Goal: Contribute content: Contribute content

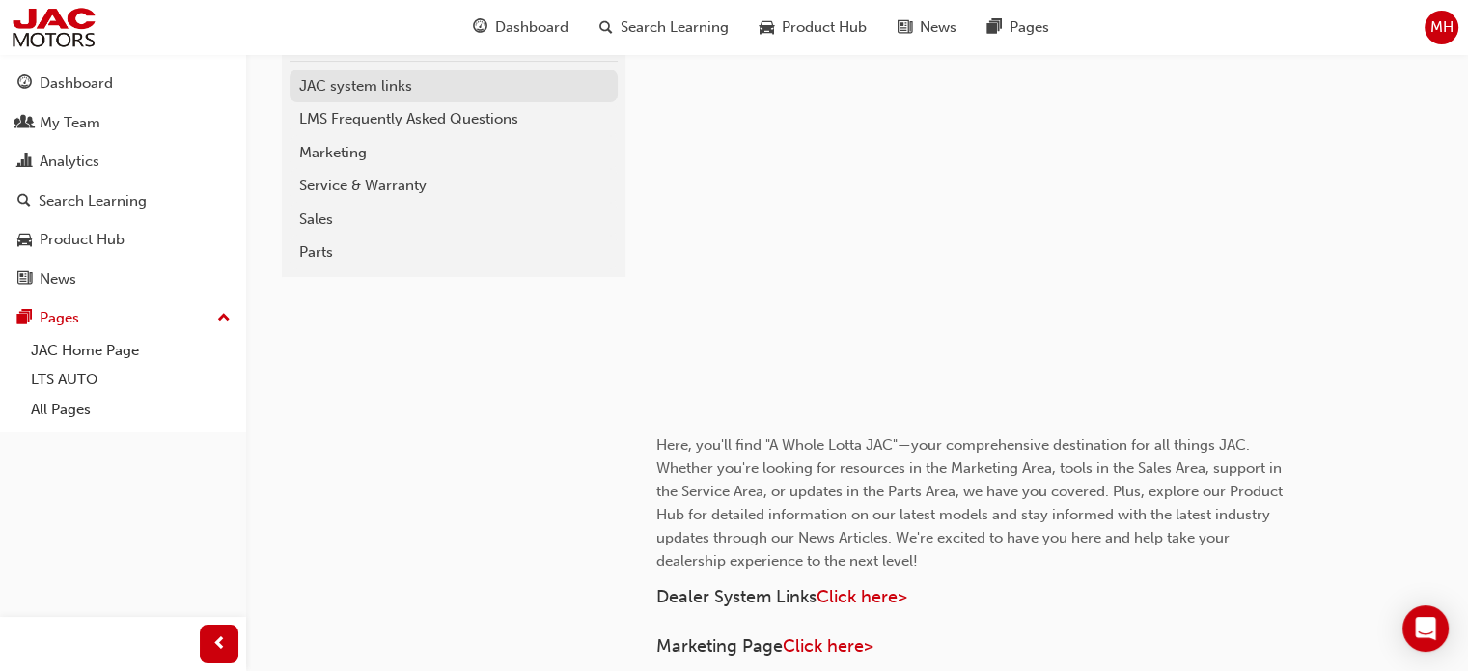
scroll to position [386, 0]
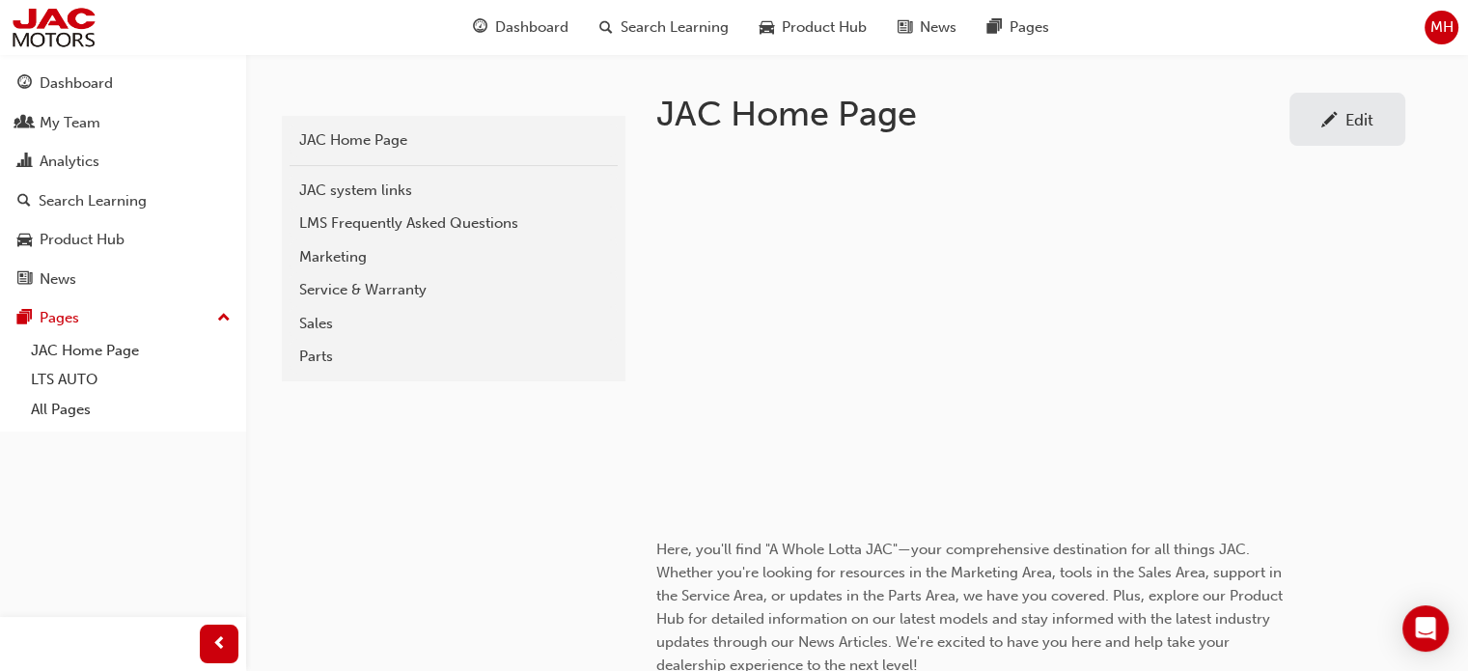
click at [344, 284] on div "Service & Warranty" at bounding box center [453, 290] width 309 height 22
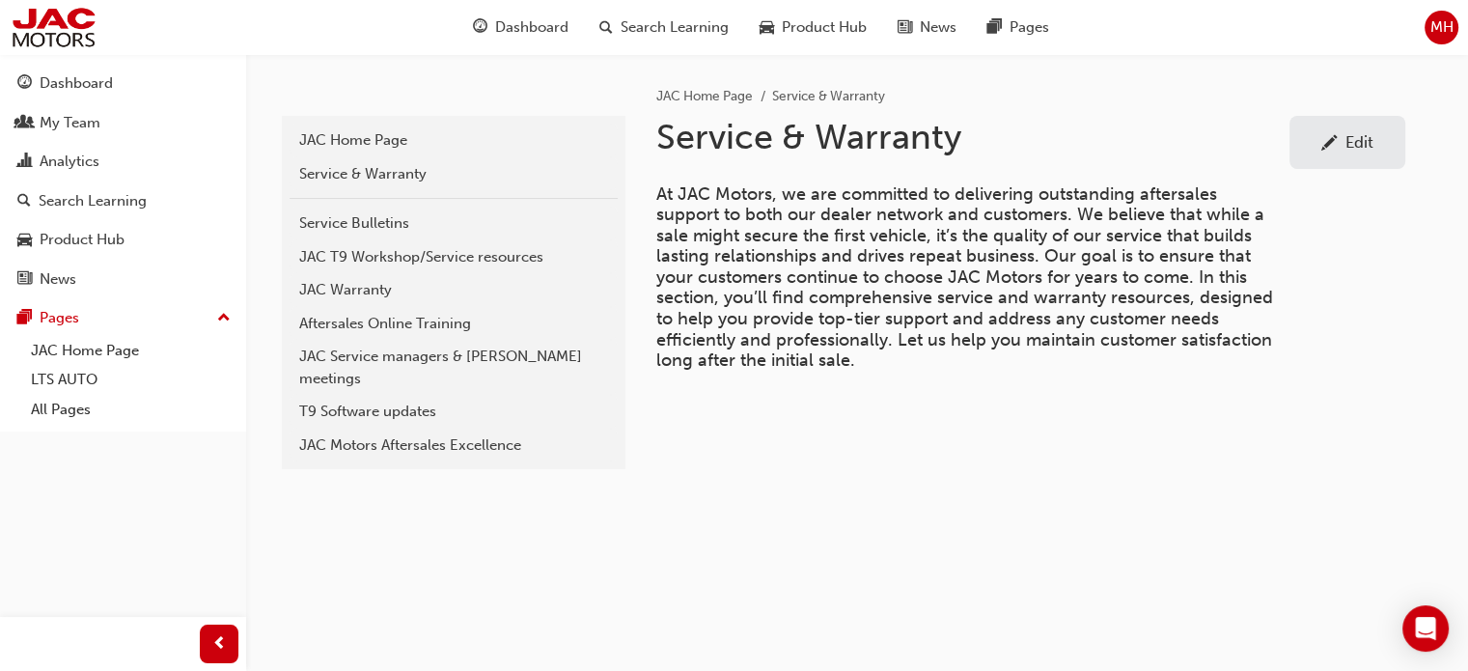
click at [1434, 27] on span "MH" at bounding box center [1441, 27] width 23 height 22
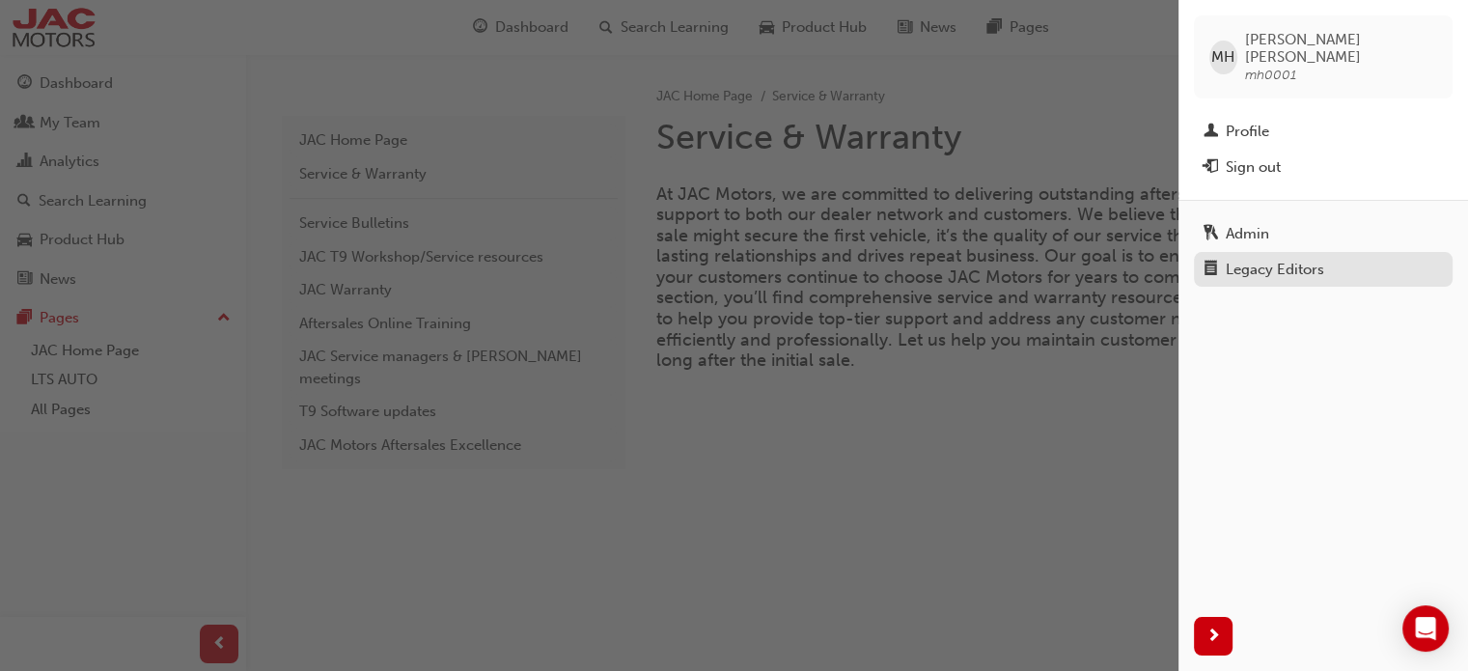
click at [1256, 259] on div "Legacy Editors" at bounding box center [1275, 270] width 98 height 22
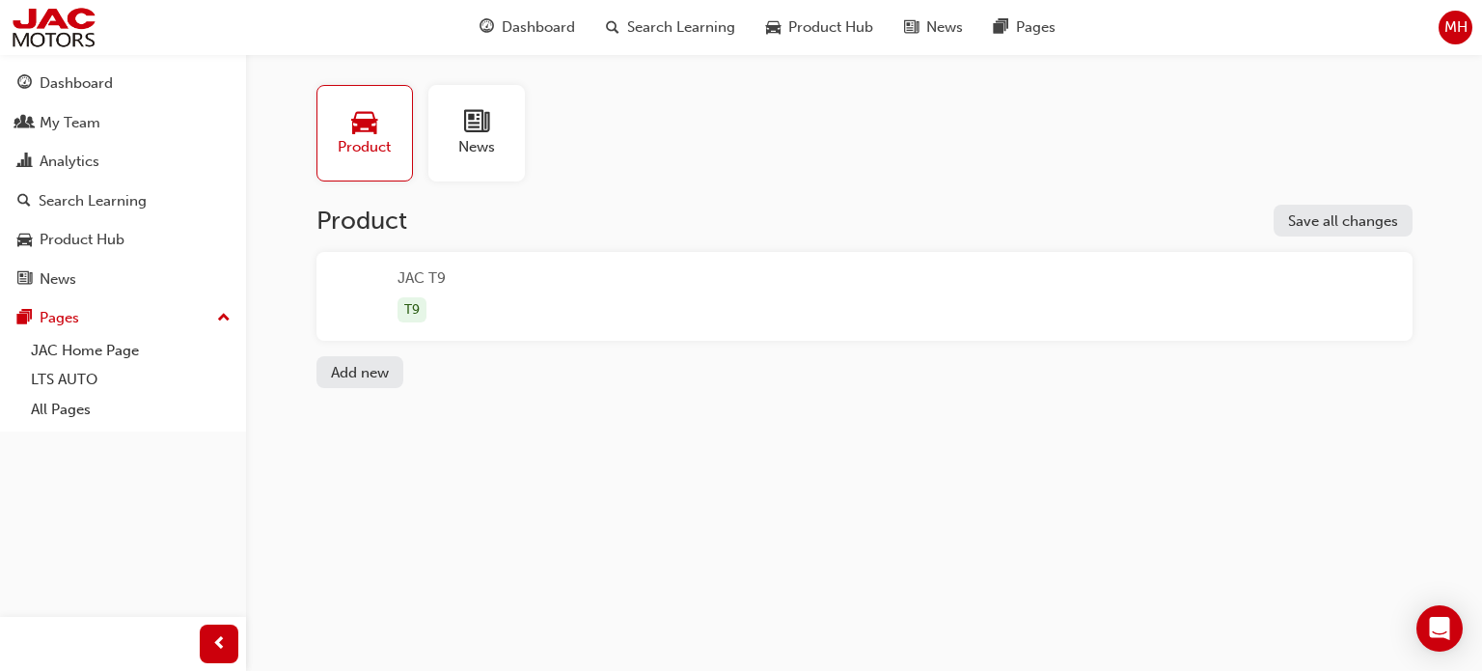
click at [377, 283] on div "button" at bounding box center [361, 296] width 58 height 58
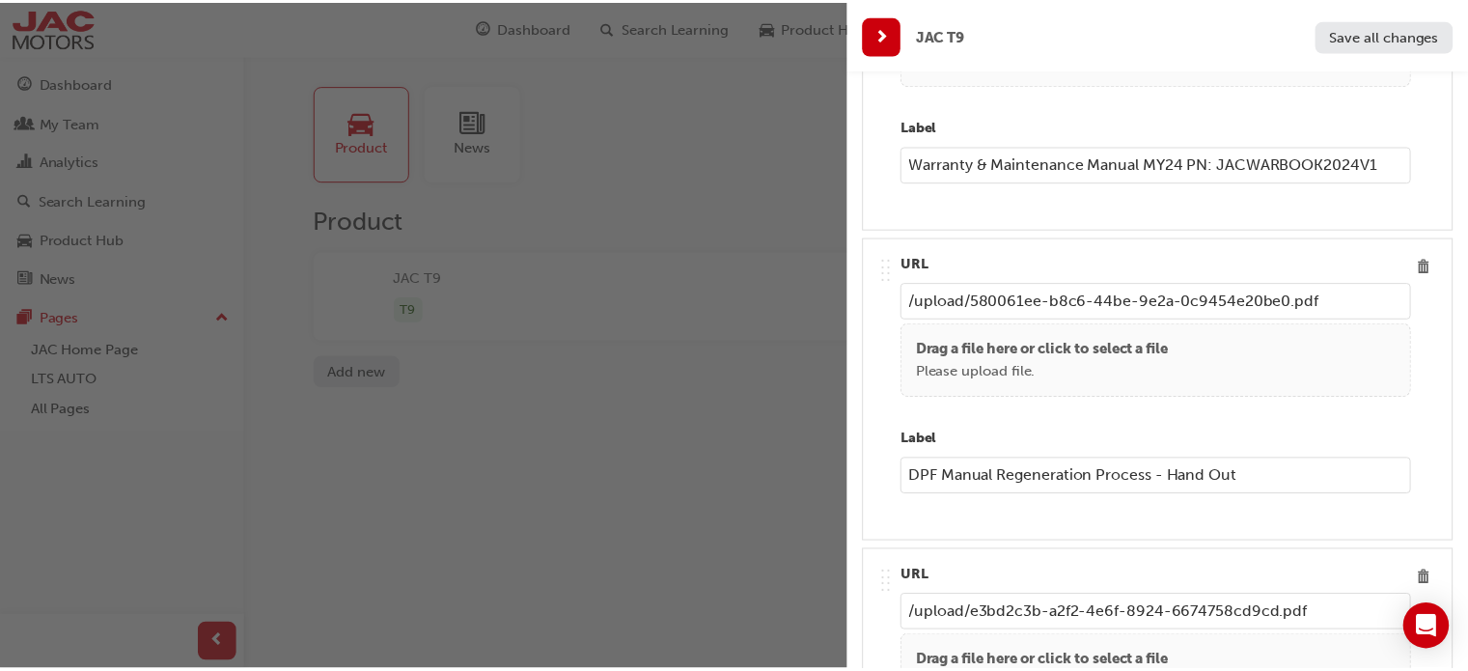
scroll to position [2799, 0]
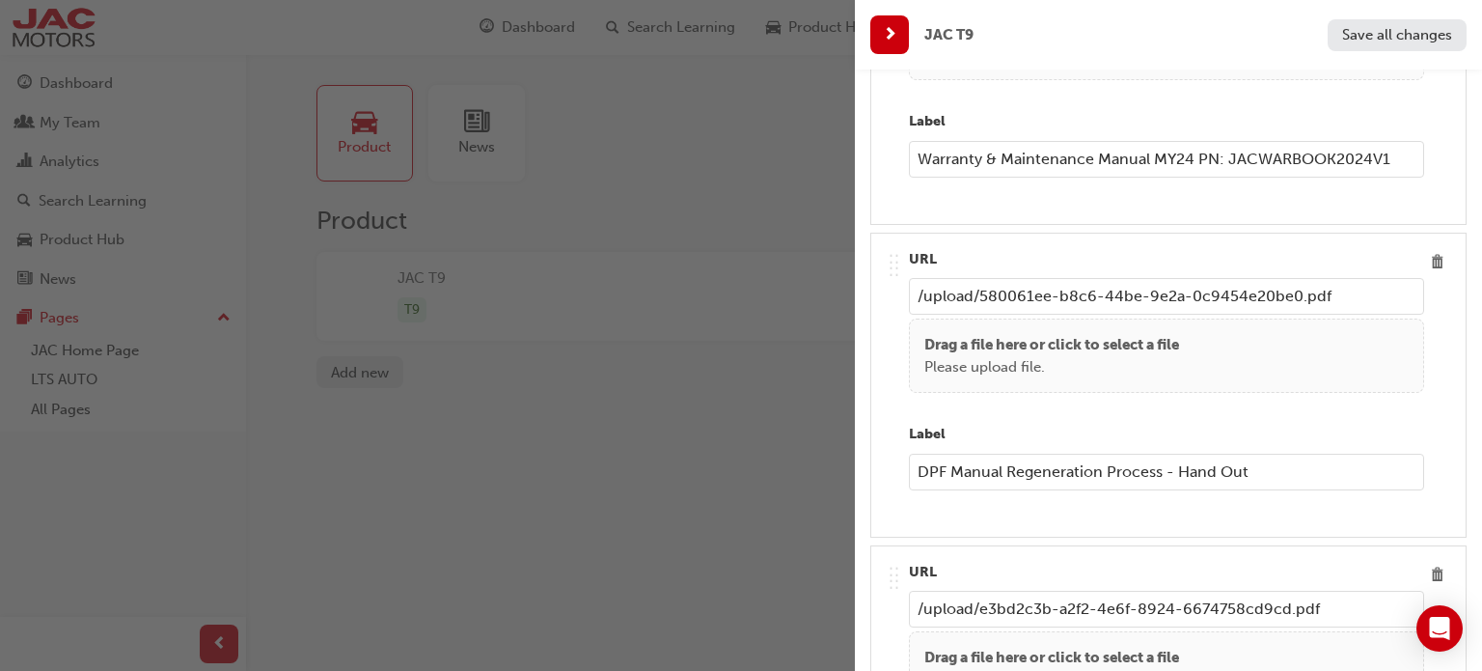
click at [1335, 301] on input "/upload/580061ee-b8c6-44be-9e2a-0c9454e20be0.pdf" at bounding box center [1166, 296] width 515 height 37
drag, startPoint x: 1349, startPoint y: 296, endPoint x: 837, endPoint y: 289, distance: 512.5
click at [845, 287] on div "JAC T9 Save all changes Name JAC T9 Model Name T9 Series Code JT9MY2420DDCOAPU4…" at bounding box center [741, 335] width 1482 height 671
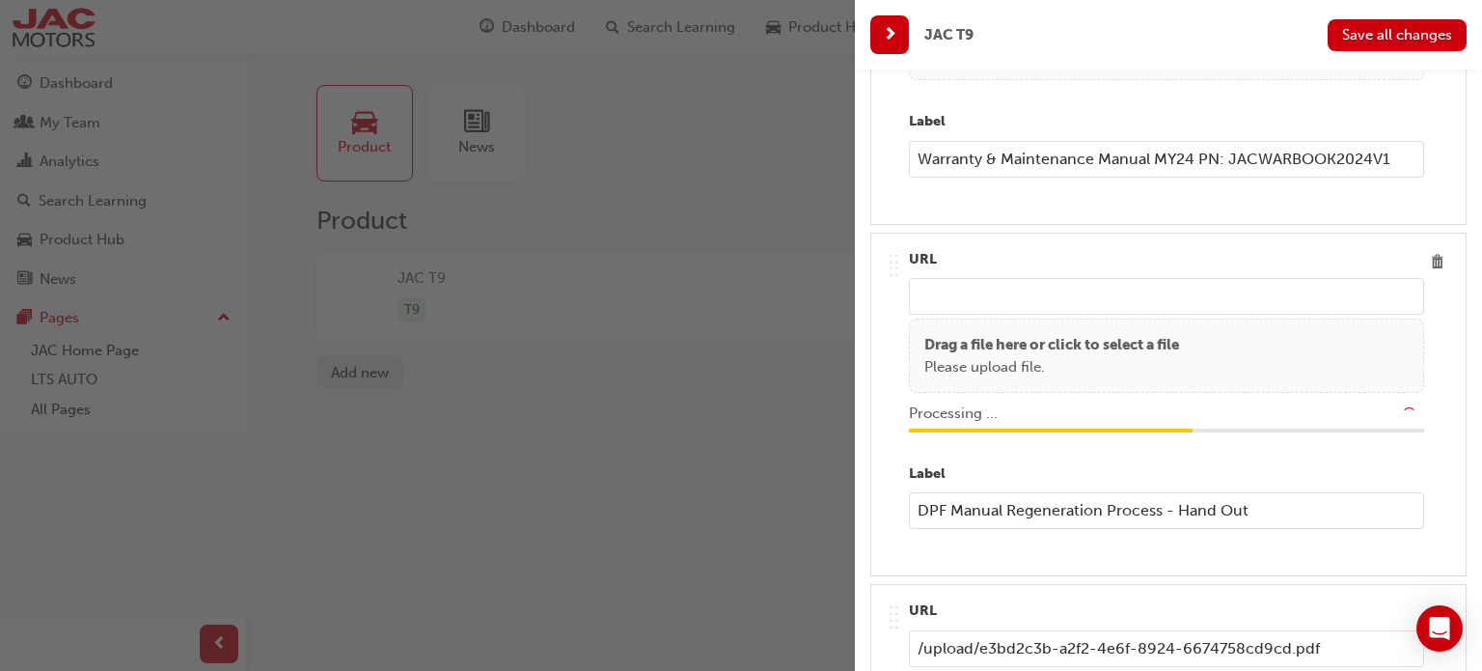
type input "/upload/220151ba-f6c9-4e42-92eb-2f8ef2bf99a9.pdf"
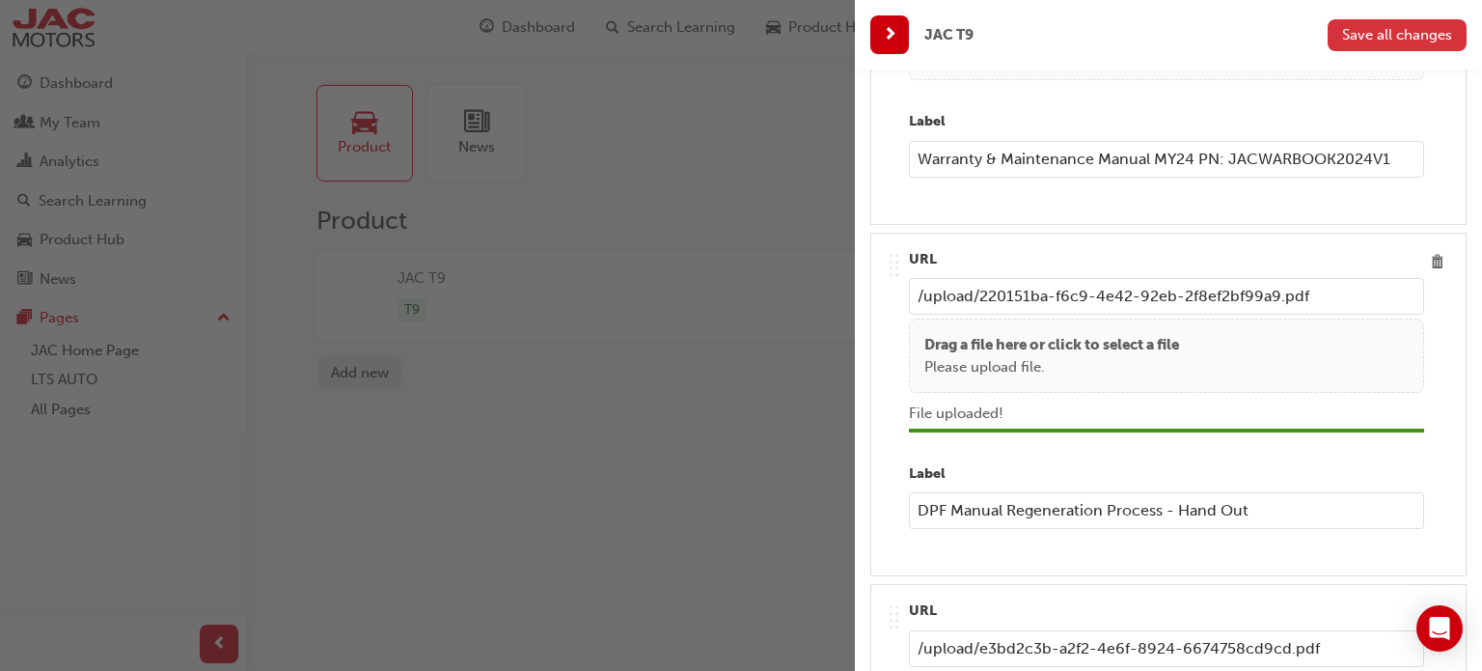
click at [1410, 34] on span "Save all changes" at bounding box center [1397, 34] width 110 height 17
click at [896, 33] on span "next-icon" at bounding box center [890, 35] width 14 height 24
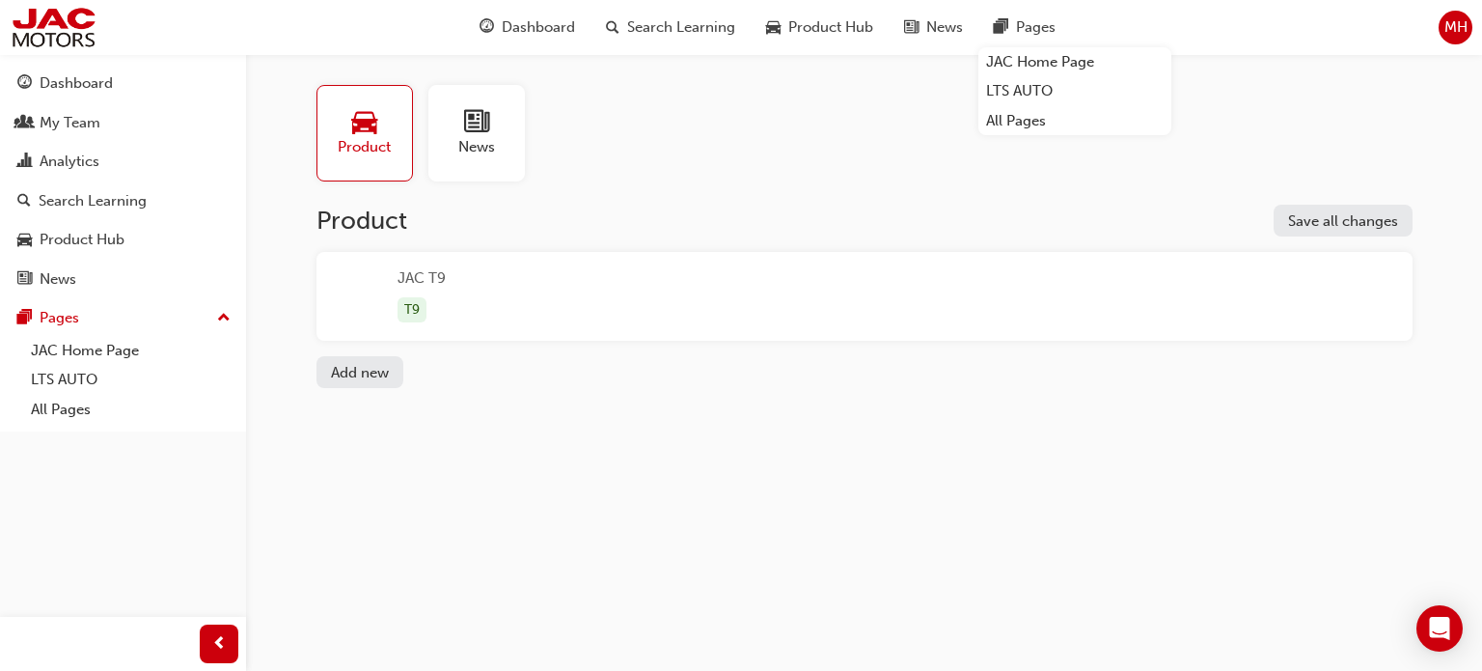
click at [1452, 26] on span "MH" at bounding box center [1456, 27] width 23 height 22
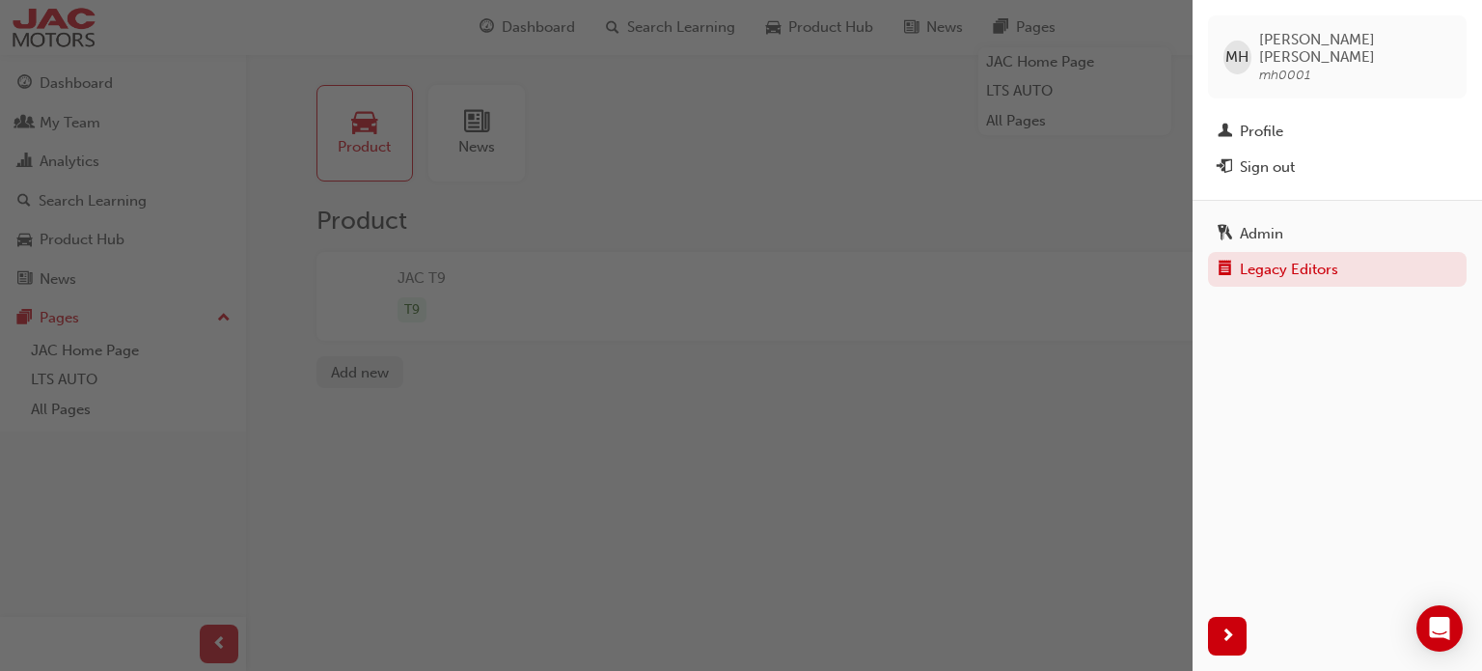
click at [1281, 67] on span "mh0001" at bounding box center [1284, 75] width 51 height 16
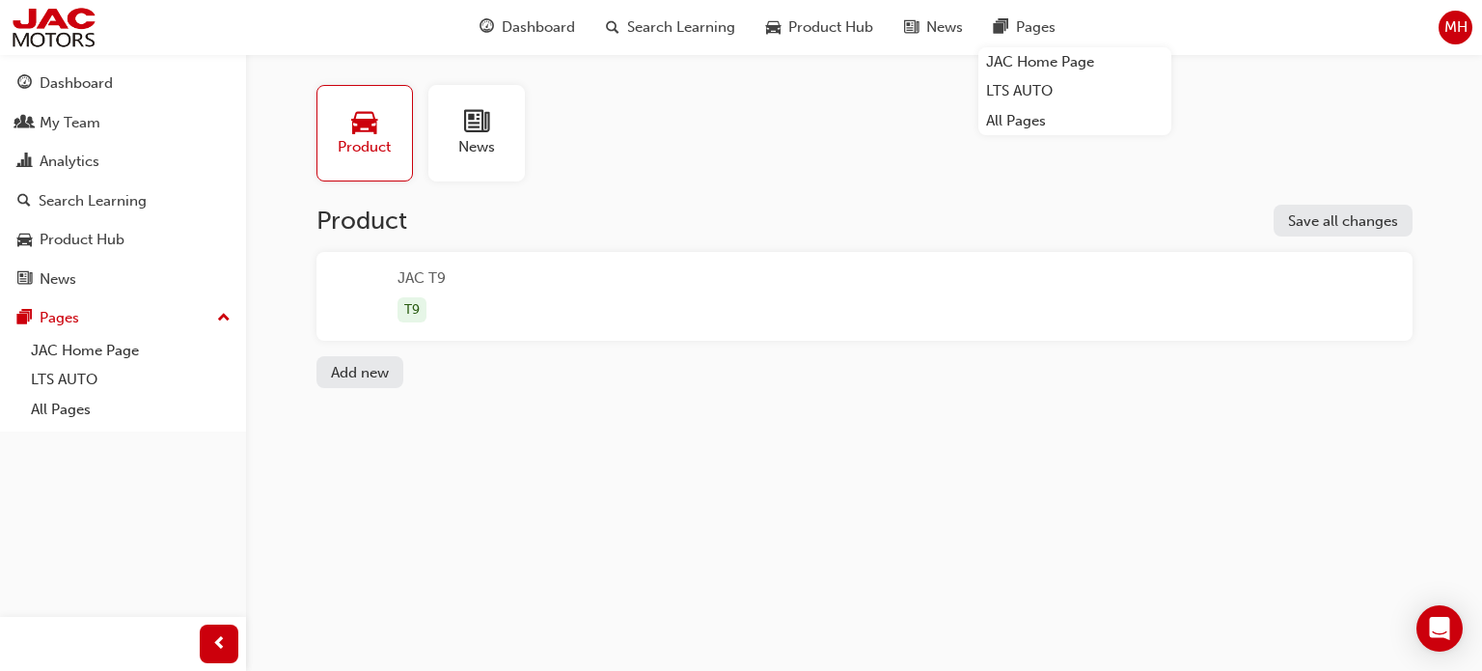
click at [703, 486] on div "Product News Product Save all changes JAC T9 T9 Add new" at bounding box center [741, 335] width 1482 height 671
click at [62, 377] on link "LTS AUTO" at bounding box center [130, 380] width 215 height 30
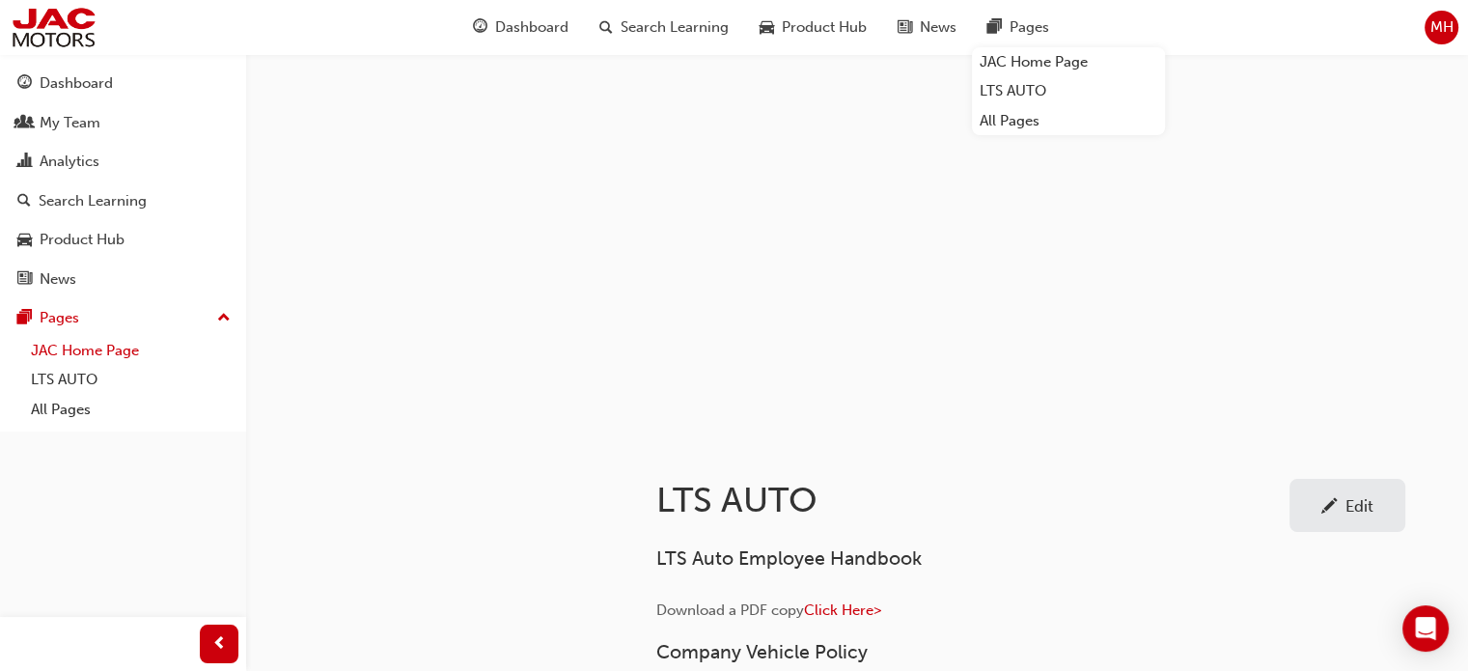
click at [109, 348] on link "JAC Home Page" at bounding box center [130, 351] width 215 height 30
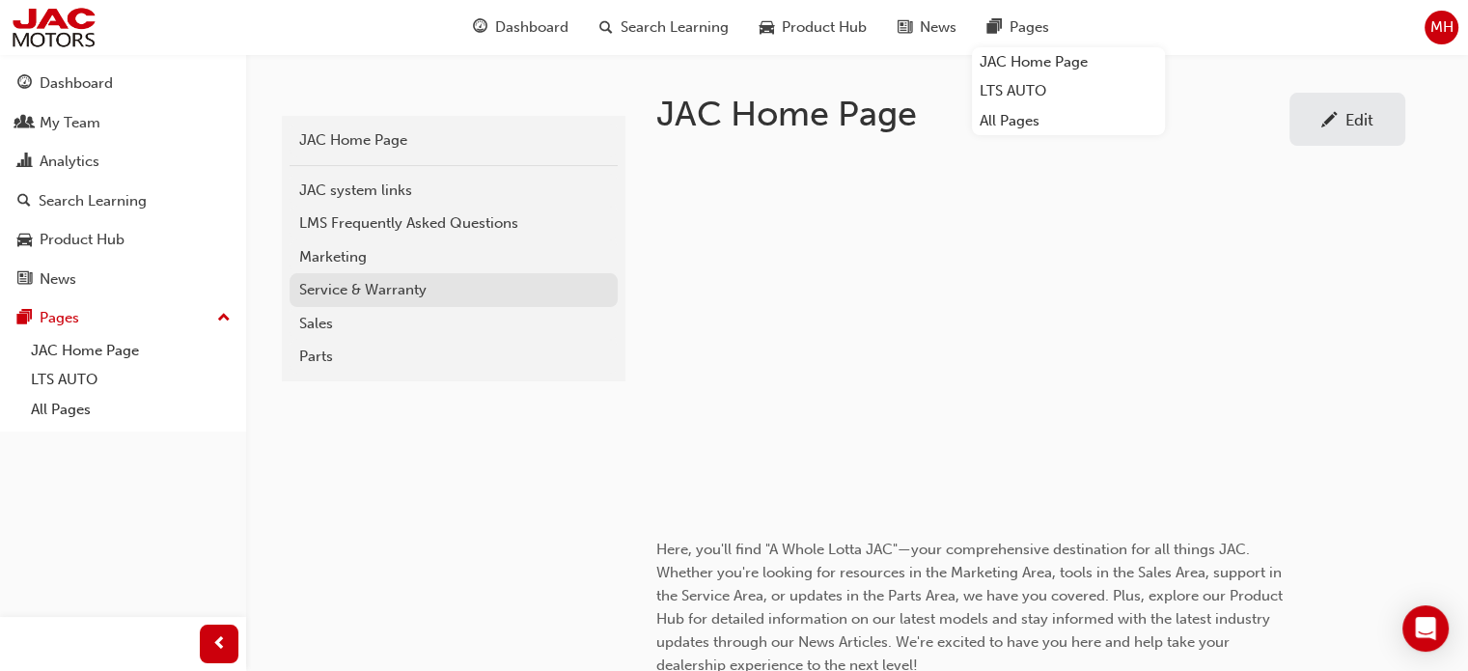
click at [353, 292] on div "Service & Warranty" at bounding box center [453, 290] width 309 height 22
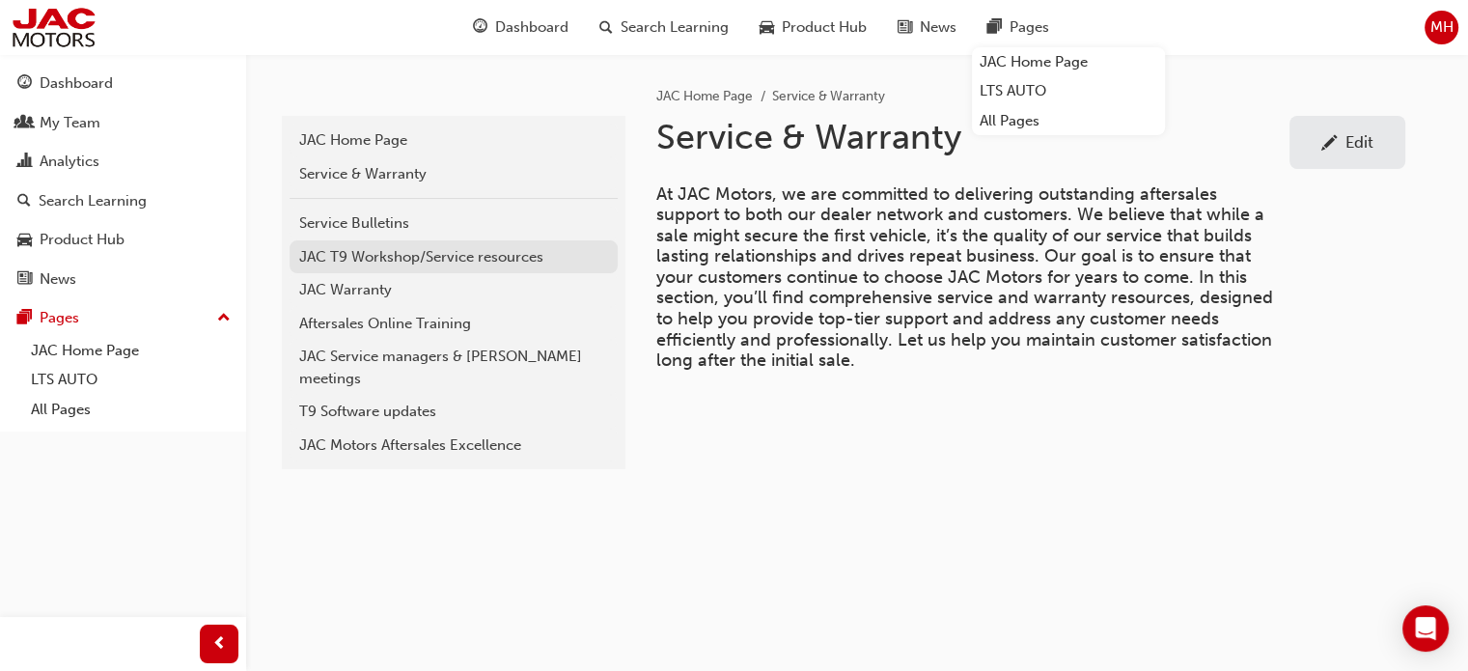
click at [378, 258] on div "JAC T9 Workshop/Service resources" at bounding box center [453, 257] width 309 height 22
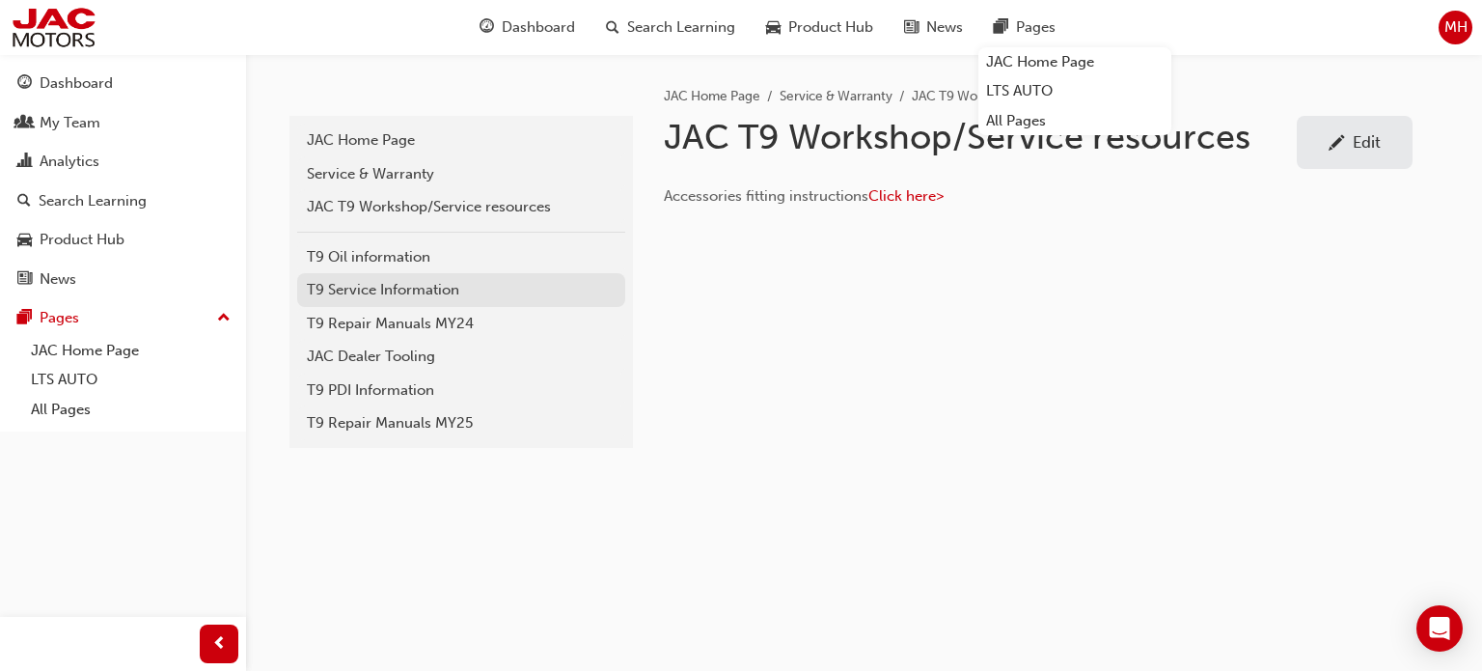
click at [389, 294] on div "T9 Service Information" at bounding box center [461, 290] width 309 height 22
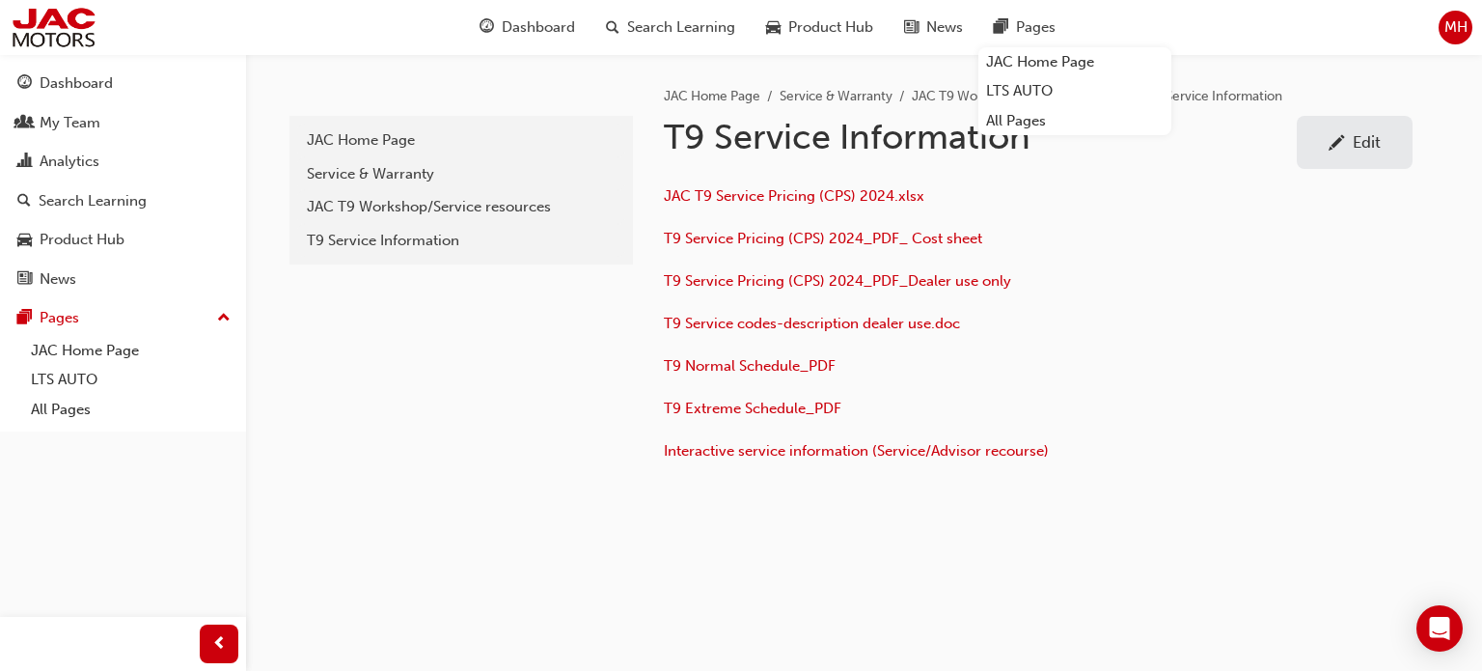
click at [1359, 143] on div "Edit" at bounding box center [1367, 141] width 28 height 19
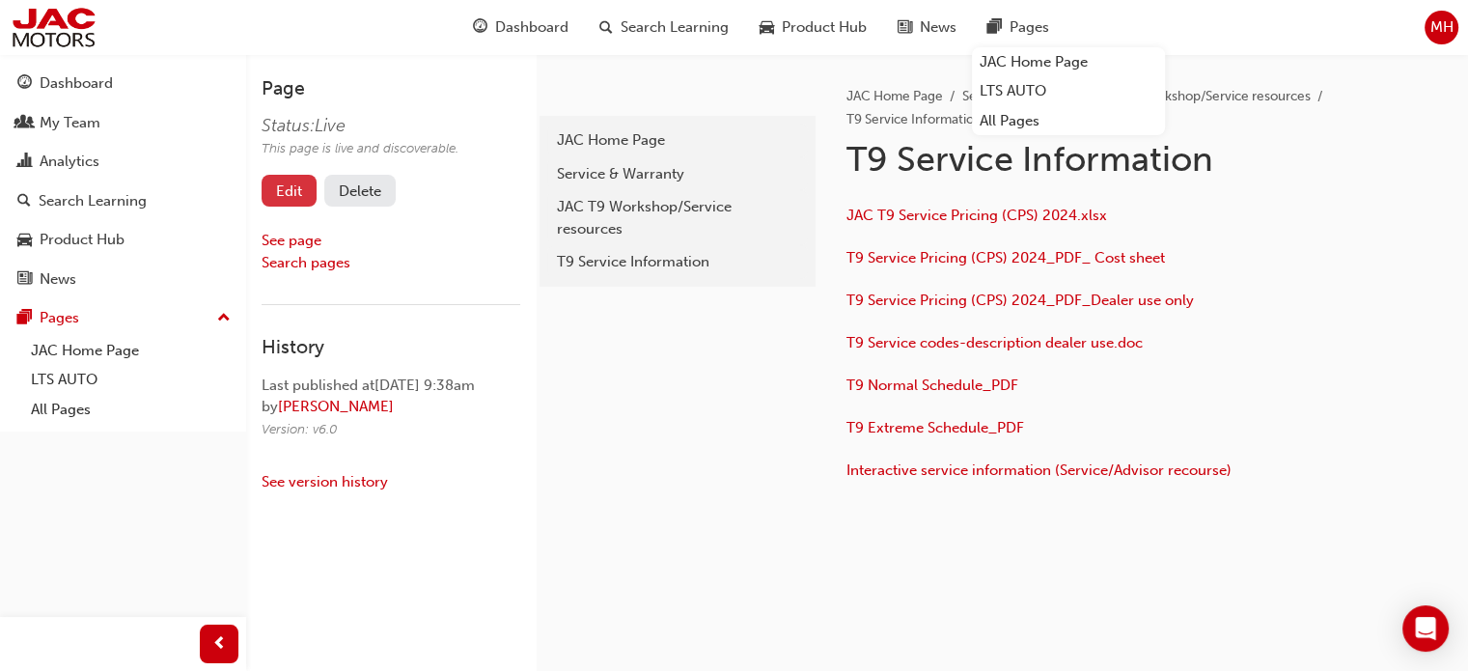
click at [279, 185] on link "Edit" at bounding box center [289, 191] width 55 height 32
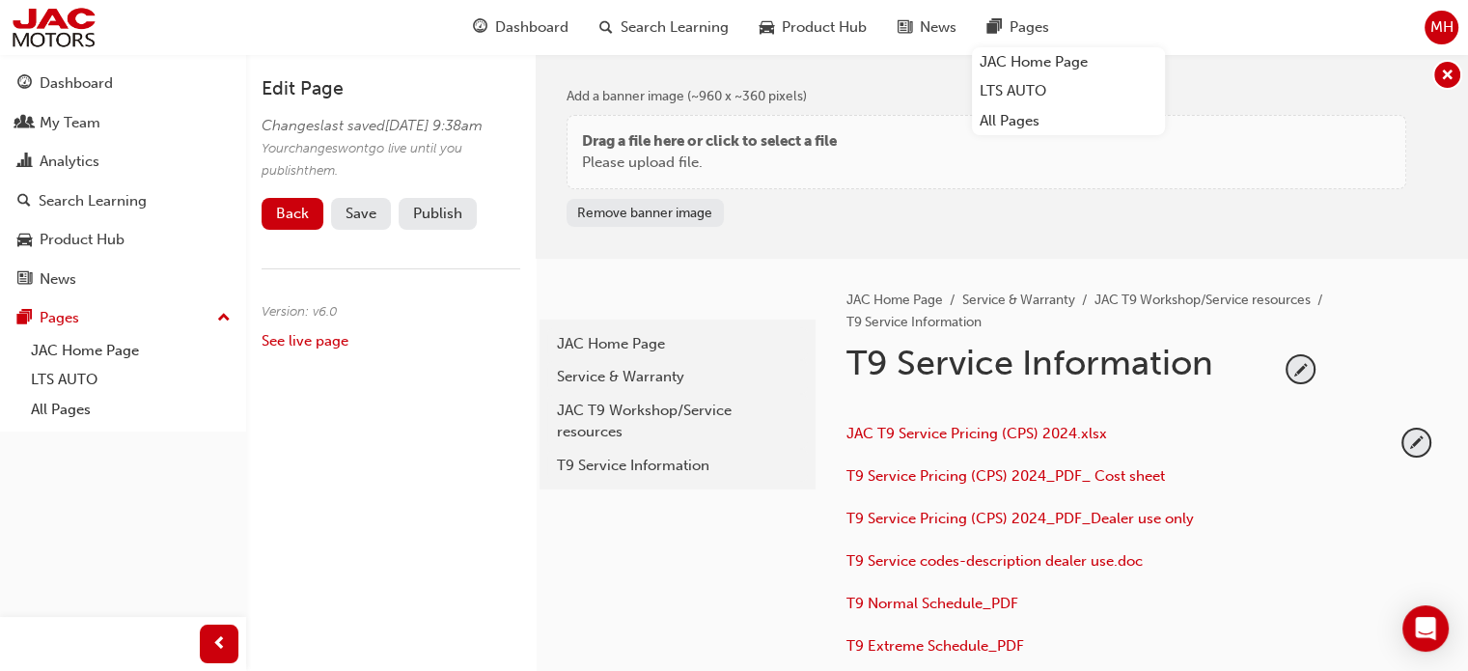
click at [1399, 446] on div "JAC T9 Service Pricing (CPS) 2024.xlsx T9 Service Pricing (CPS) 2024_PDF_ Cost …" at bounding box center [1141, 570] width 591 height 297
click at [1414, 439] on span "pencil-icon" at bounding box center [1416, 442] width 26 height 26
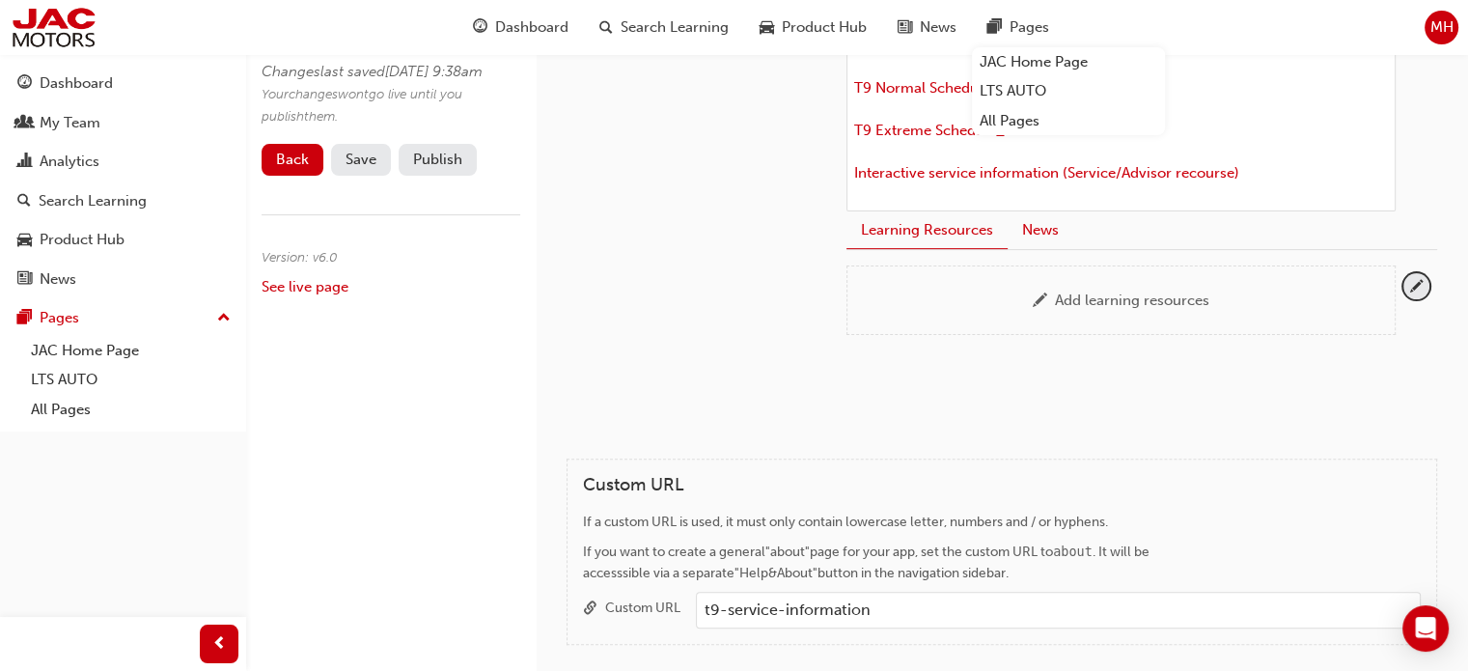
scroll to position [483, 0]
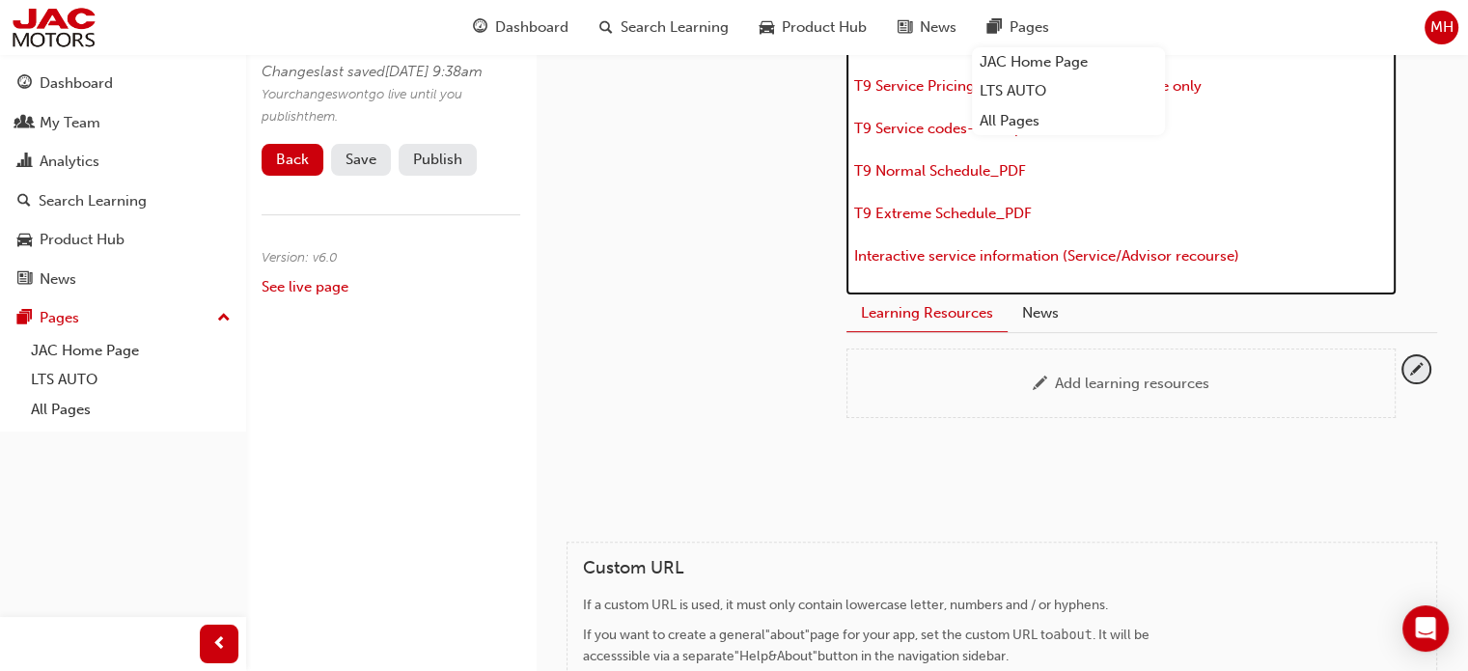
drag, startPoint x: 1289, startPoint y: 251, endPoint x: 1316, endPoint y: 255, distance: 27.3
click at [1299, 253] on p "Interactive service information (Service/Advisor recourse)" at bounding box center [1120, 258] width 533 height 28
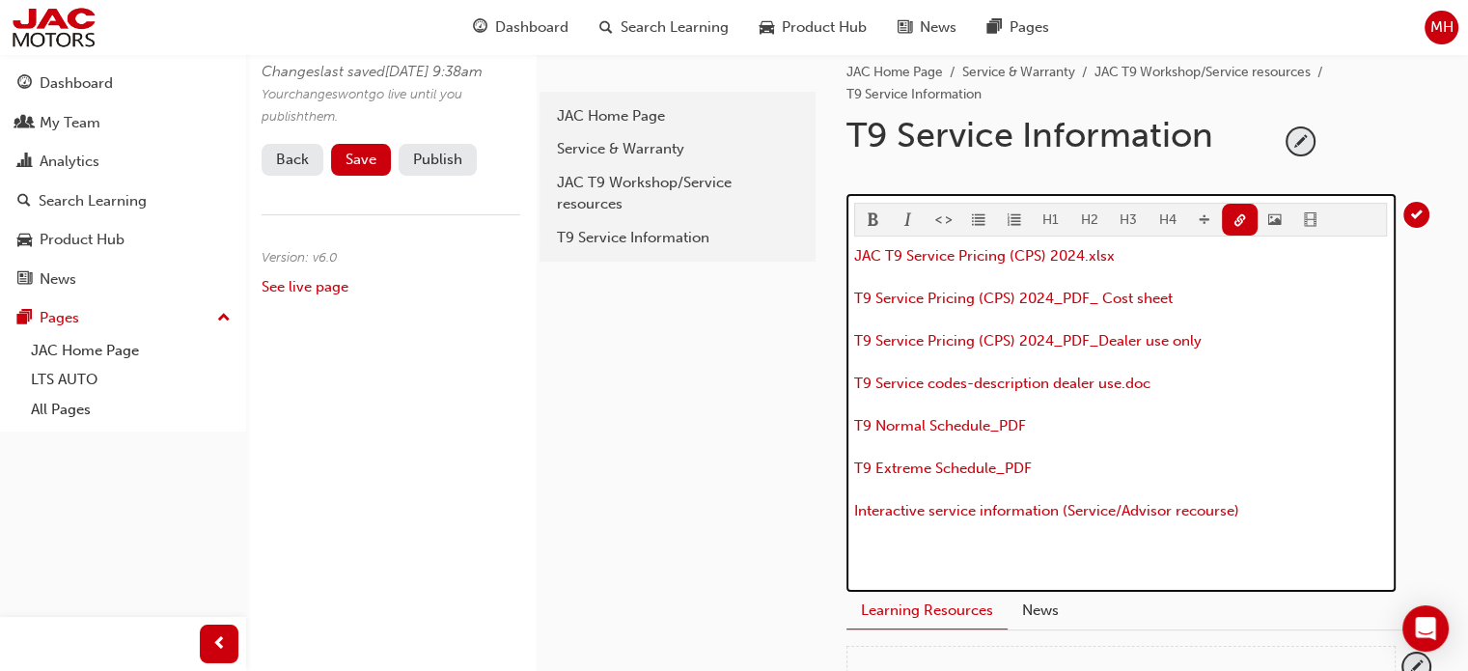
scroll to position [0, 0]
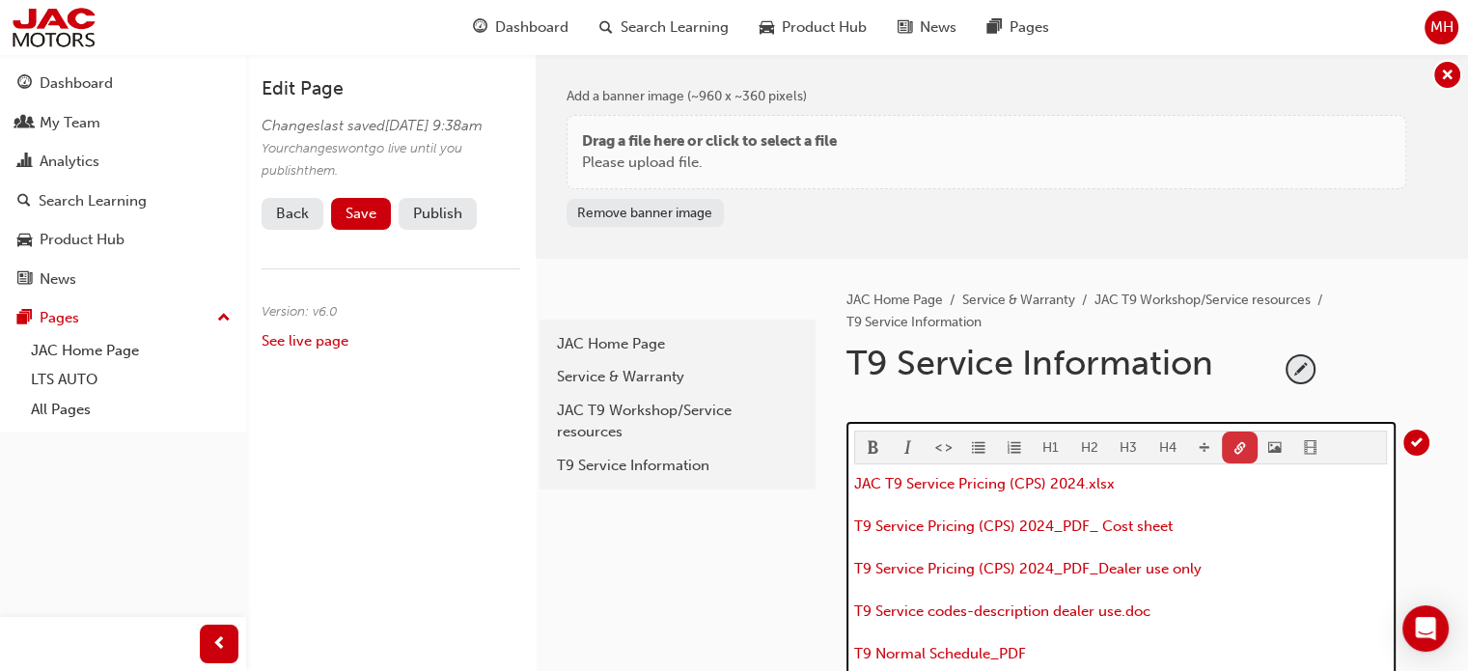
click at [1236, 439] on div "JAC Home Page Service & Warranty JAC T9 Workshop/Service resources T9 Service I…" at bounding box center [1142, 600] width 652 height 685
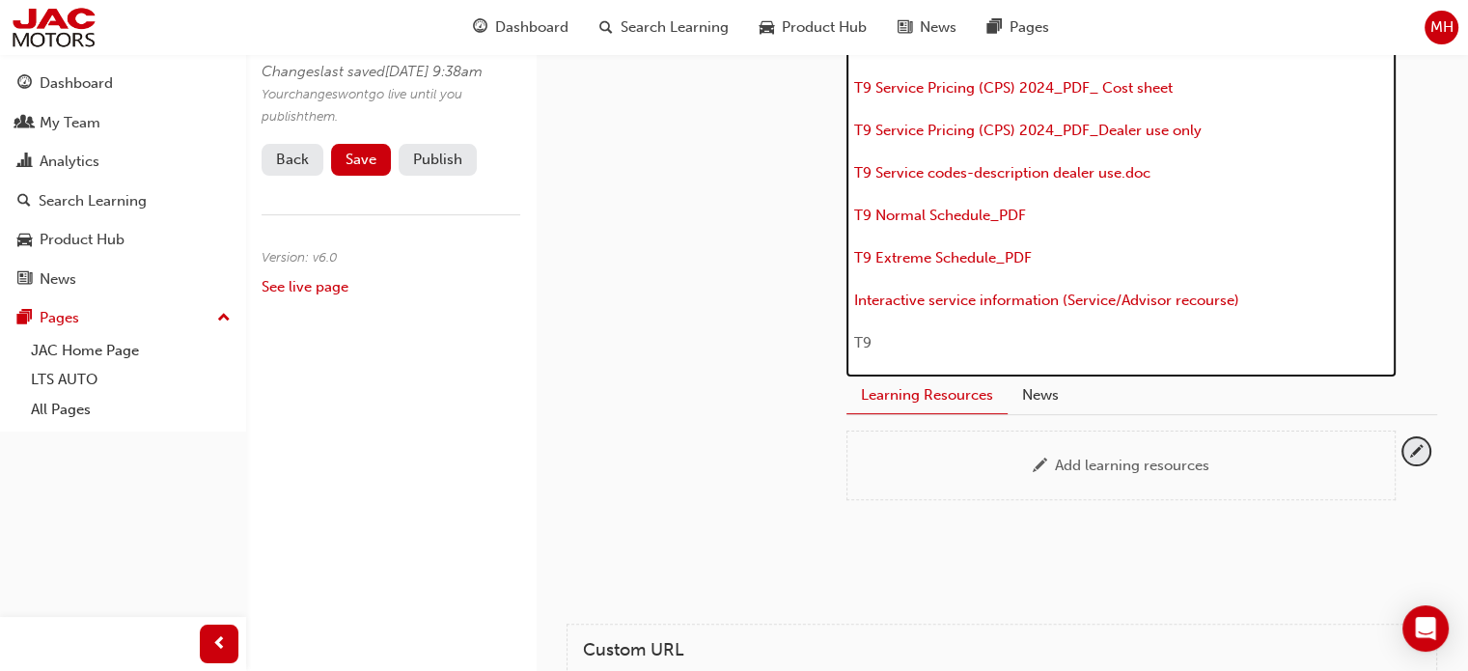
click at [920, 338] on p "T9" at bounding box center [1120, 342] width 533 height 23
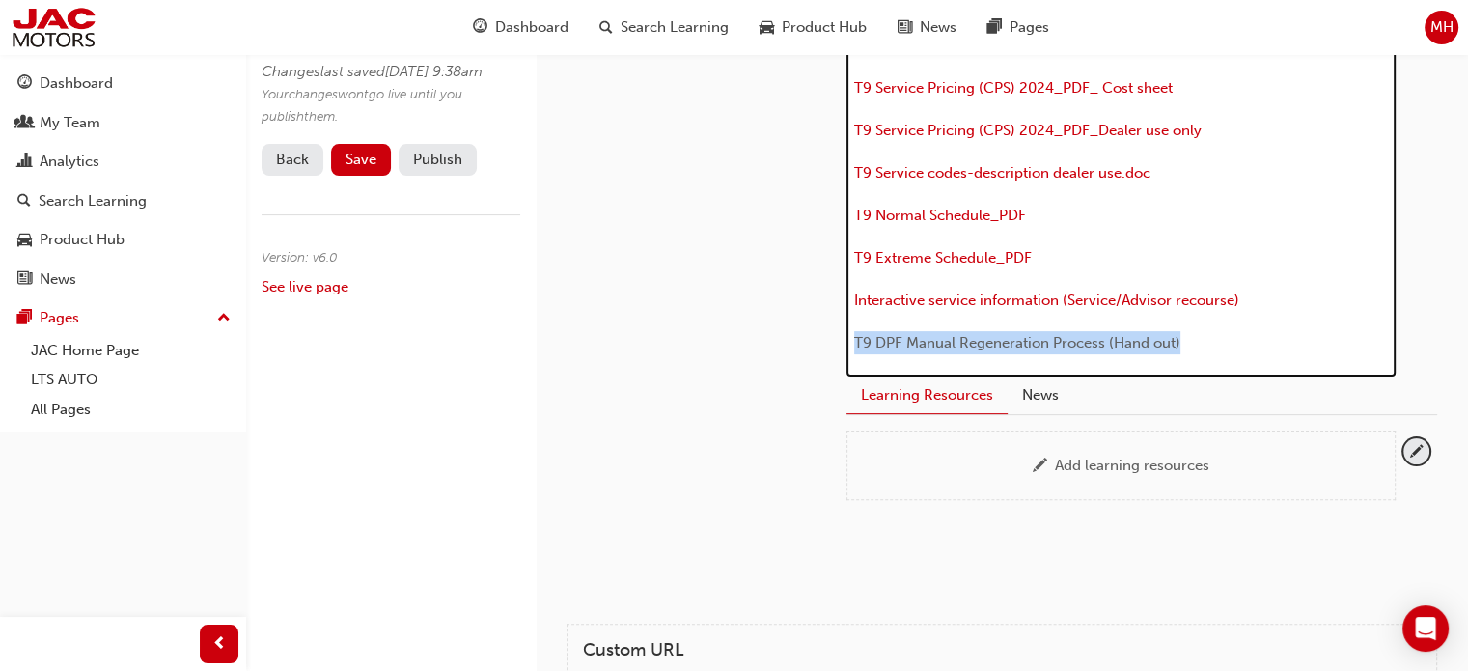
drag, startPoint x: 1201, startPoint y: 336, endPoint x: 842, endPoint y: 325, distance: 359.2
click at [842, 325] on div "JAC Home Page Service & Warranty JAC T9 Workshop/Service resources T9 Service I…" at bounding box center [1142, 160] width 652 height 680
click at [1112, 334] on span "T9 DPF Manual Regeneration Process (Hand out)" at bounding box center [1017, 342] width 326 height 17
drag, startPoint x: 1224, startPoint y: 335, endPoint x: 829, endPoint y: 339, distance: 394.7
click at [829, 339] on div "JAC Home Page Service & Warranty JAC T9 Workshop/Service resources T9 Service I…" at bounding box center [1142, 160] width 652 height 680
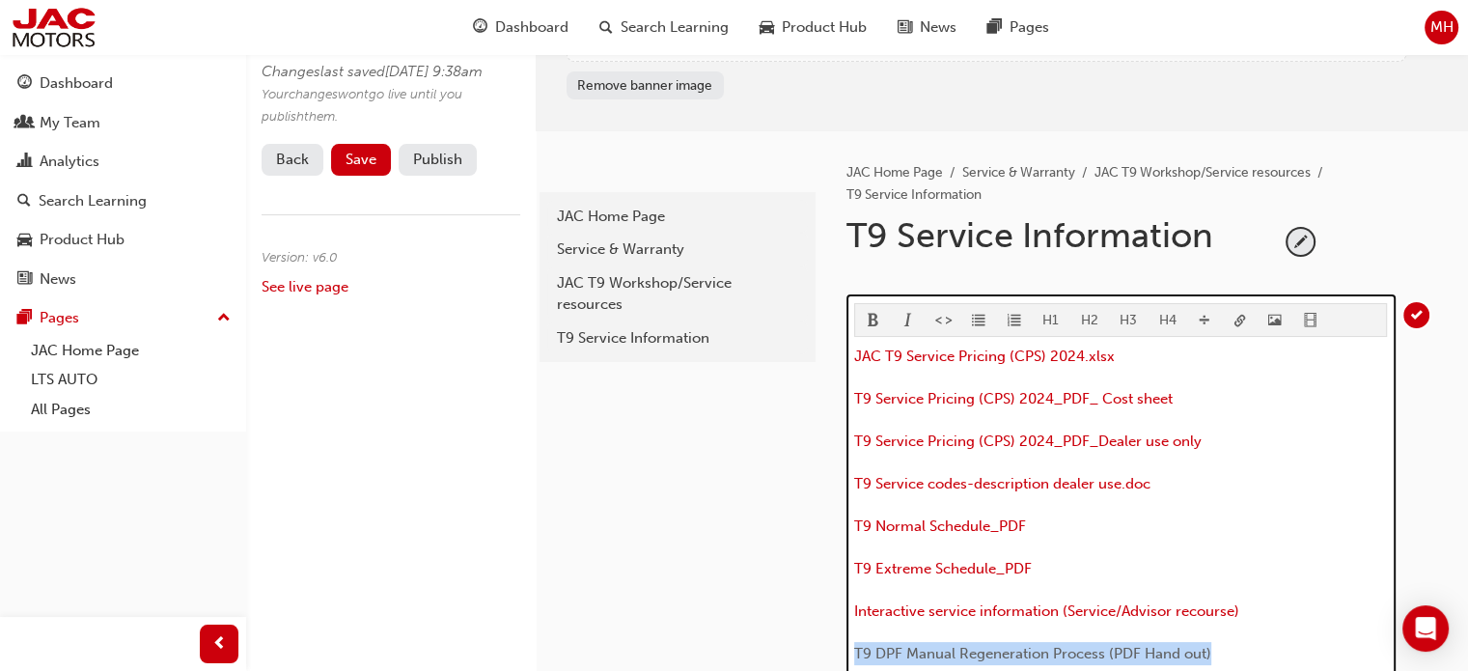
scroll to position [0, 0]
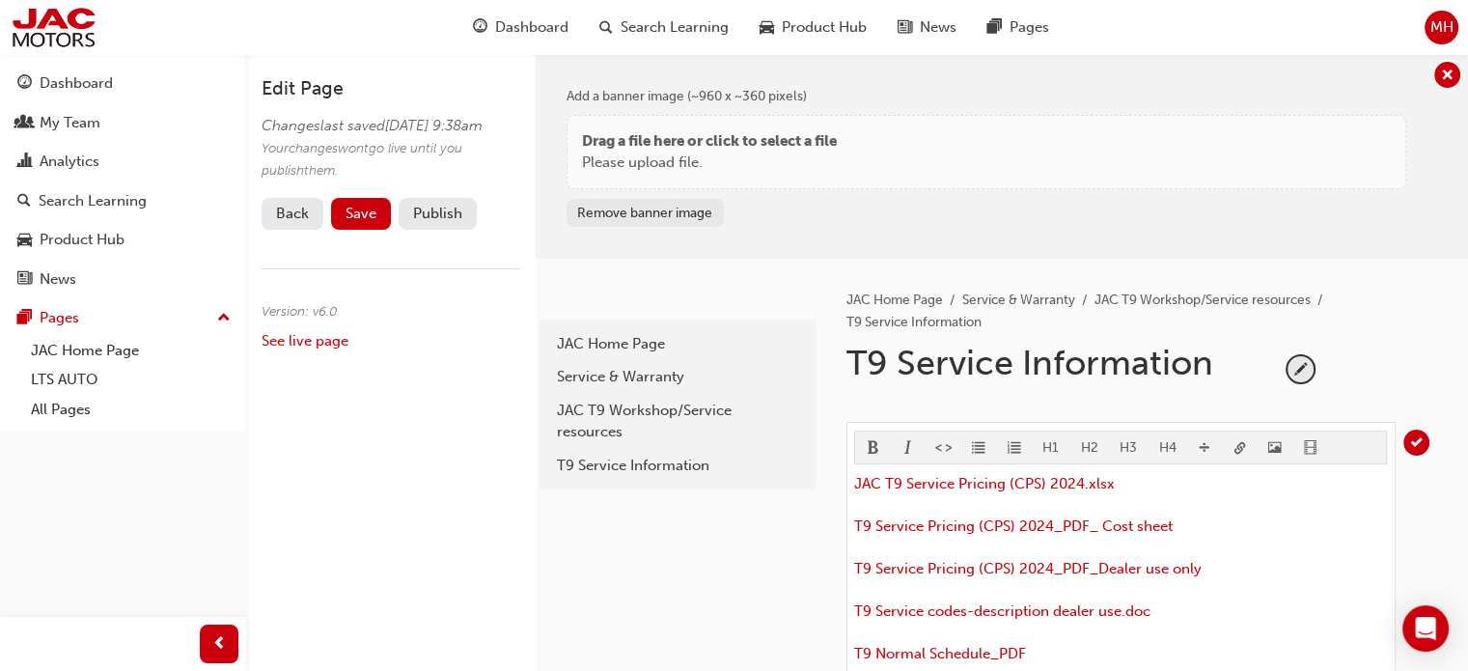
click at [1237, 446] on body "Your version of Internet Explorer is outdated and not supported. Please upgrade…" at bounding box center [734, 335] width 1468 height 671
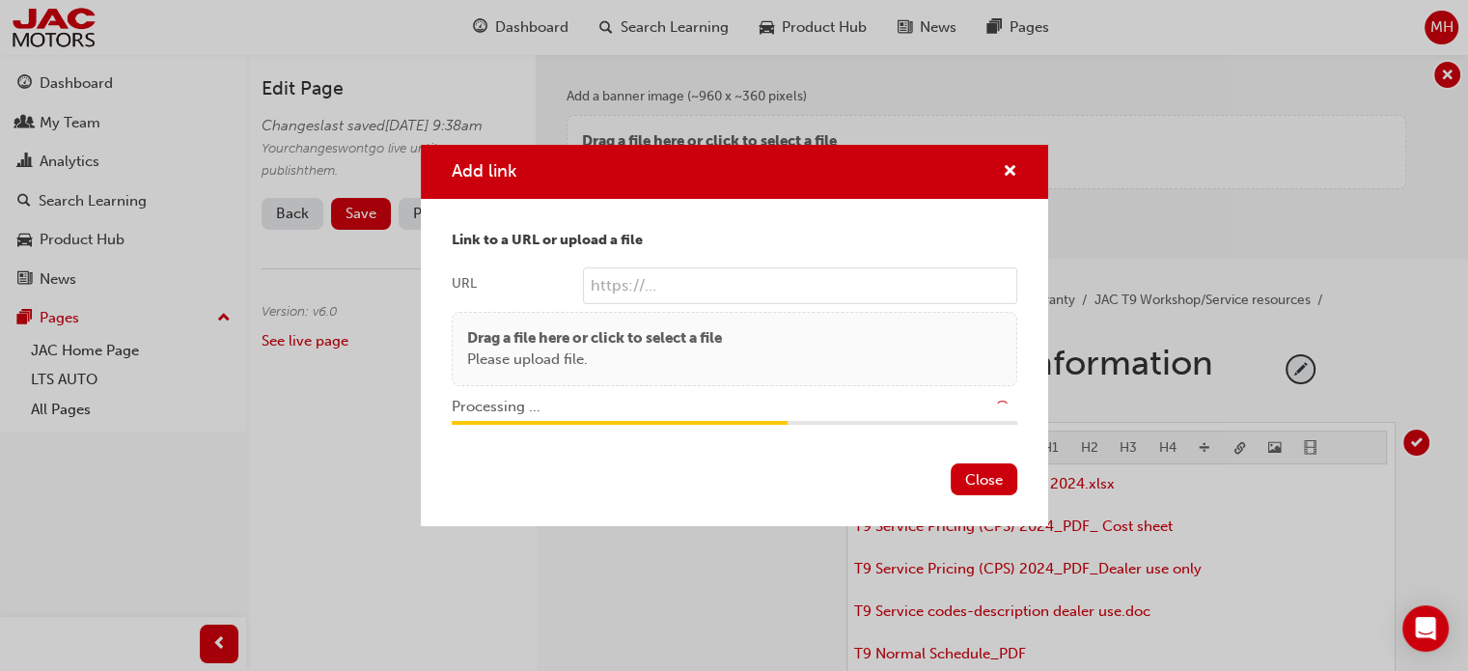
type input "/upload/64ff3ab8-8fc3-49c4-b2f3-15ff06110f32.pdf"
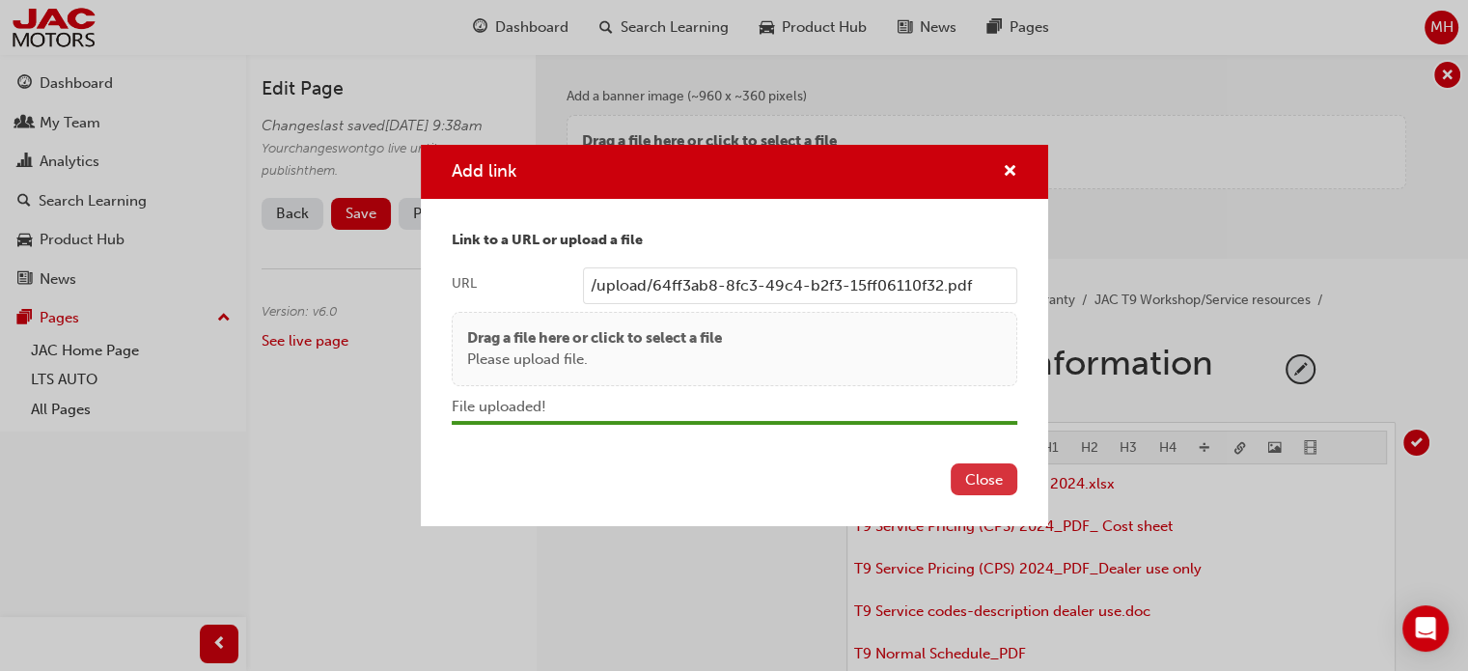
click at [965, 473] on button "Close" at bounding box center [984, 479] width 67 height 32
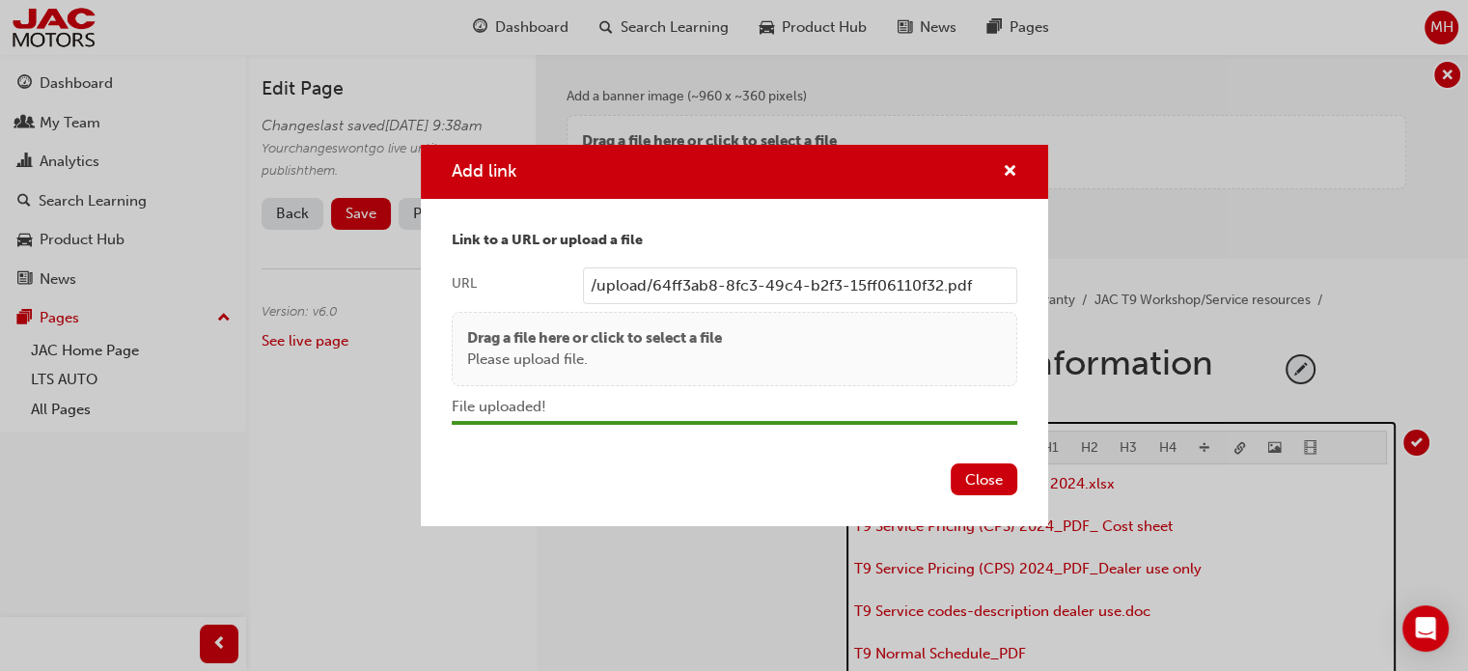
scroll to position [438, 0]
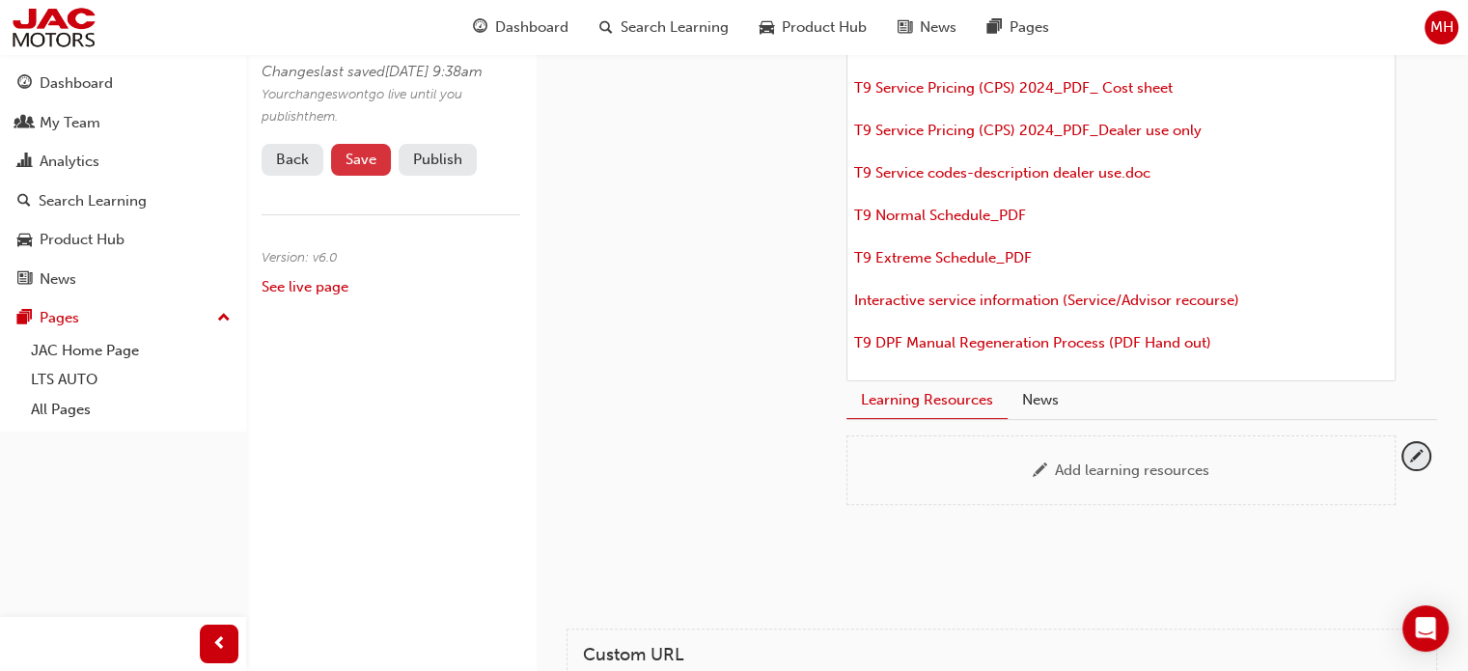
click at [365, 168] on span "Save" at bounding box center [361, 159] width 31 height 17
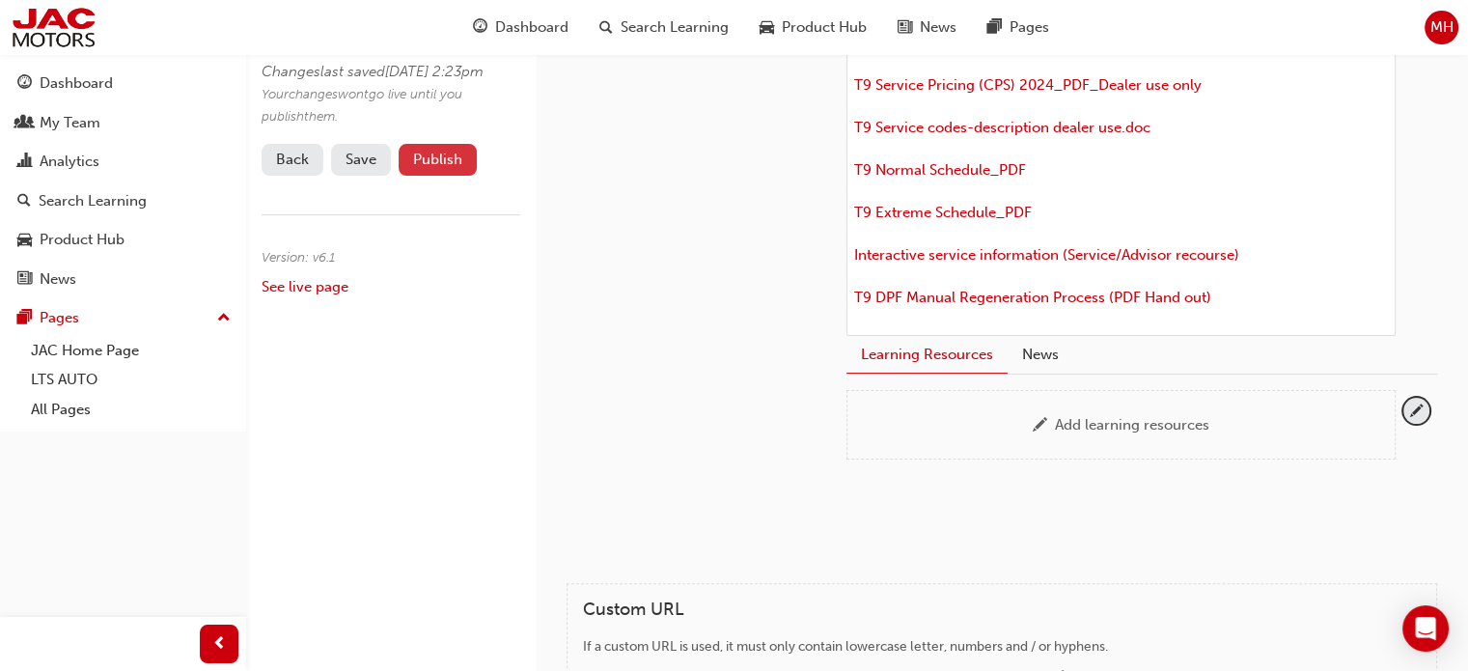
click at [416, 176] on button "Publish" at bounding box center [438, 160] width 78 height 32
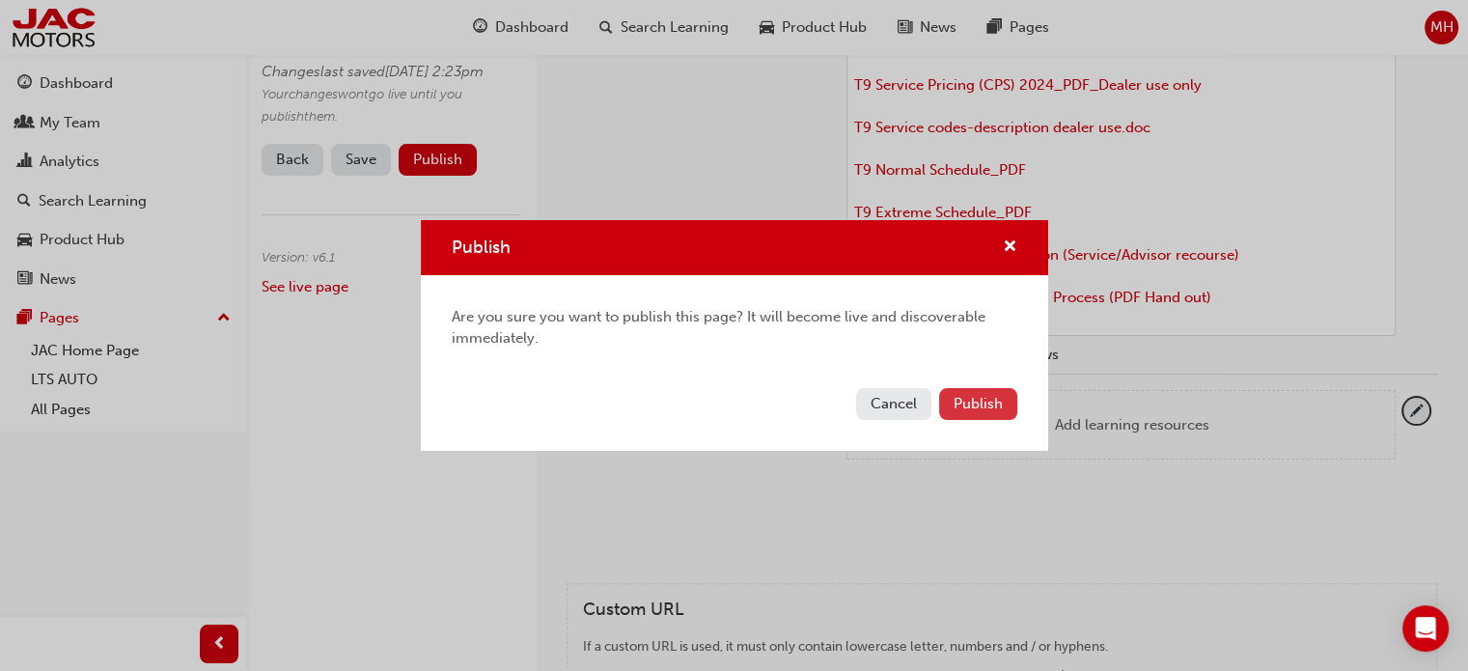
click at [983, 401] on span "Publish" at bounding box center [978, 403] width 49 height 17
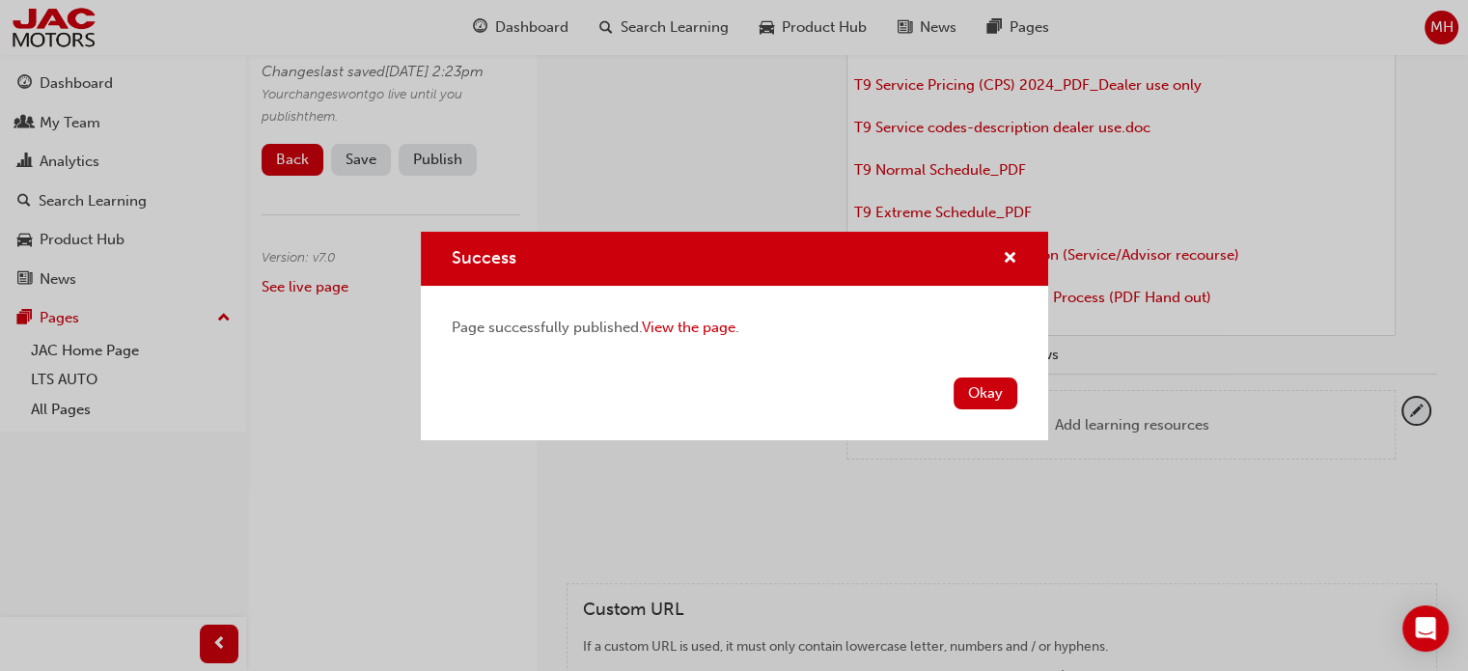
drag, startPoint x: 996, startPoint y: 397, endPoint x: 986, endPoint y: 393, distance: 10.4
click at [996, 393] on button "Okay" at bounding box center [986, 393] width 64 height 32
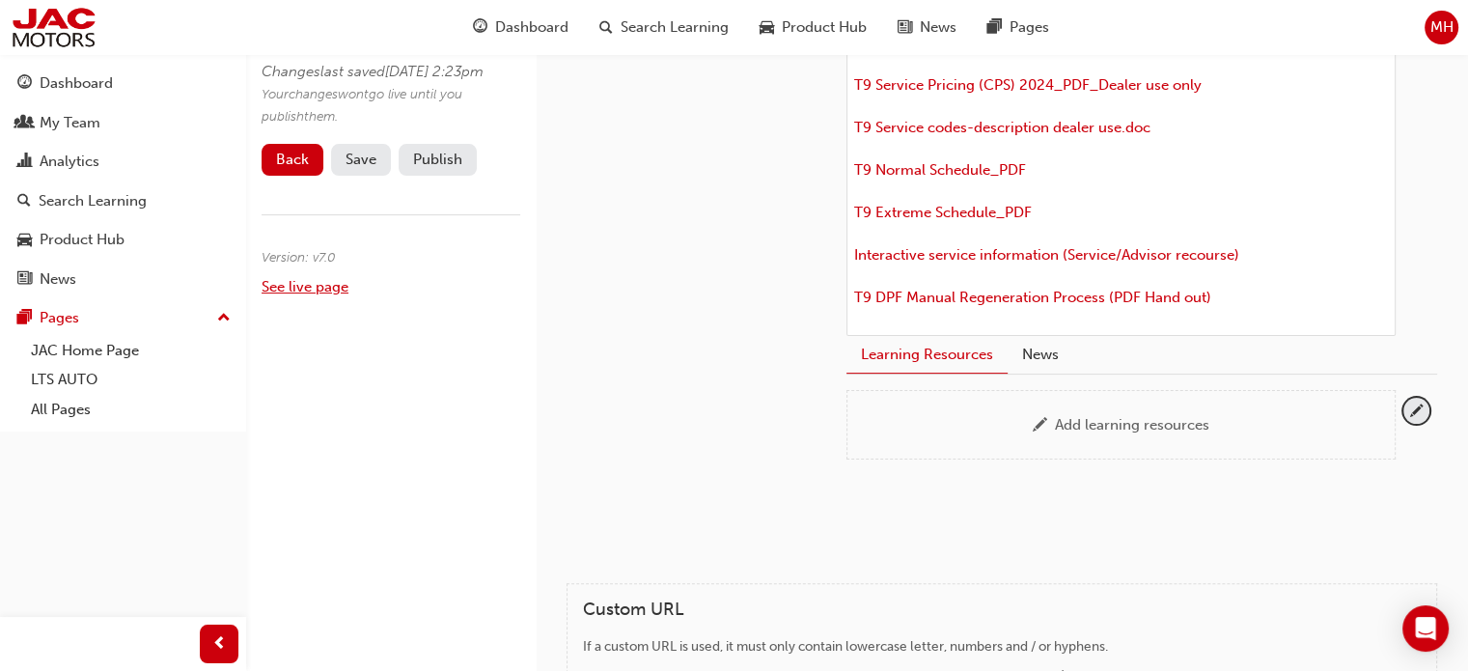
click at [291, 295] on link "See live page" at bounding box center [305, 286] width 87 height 17
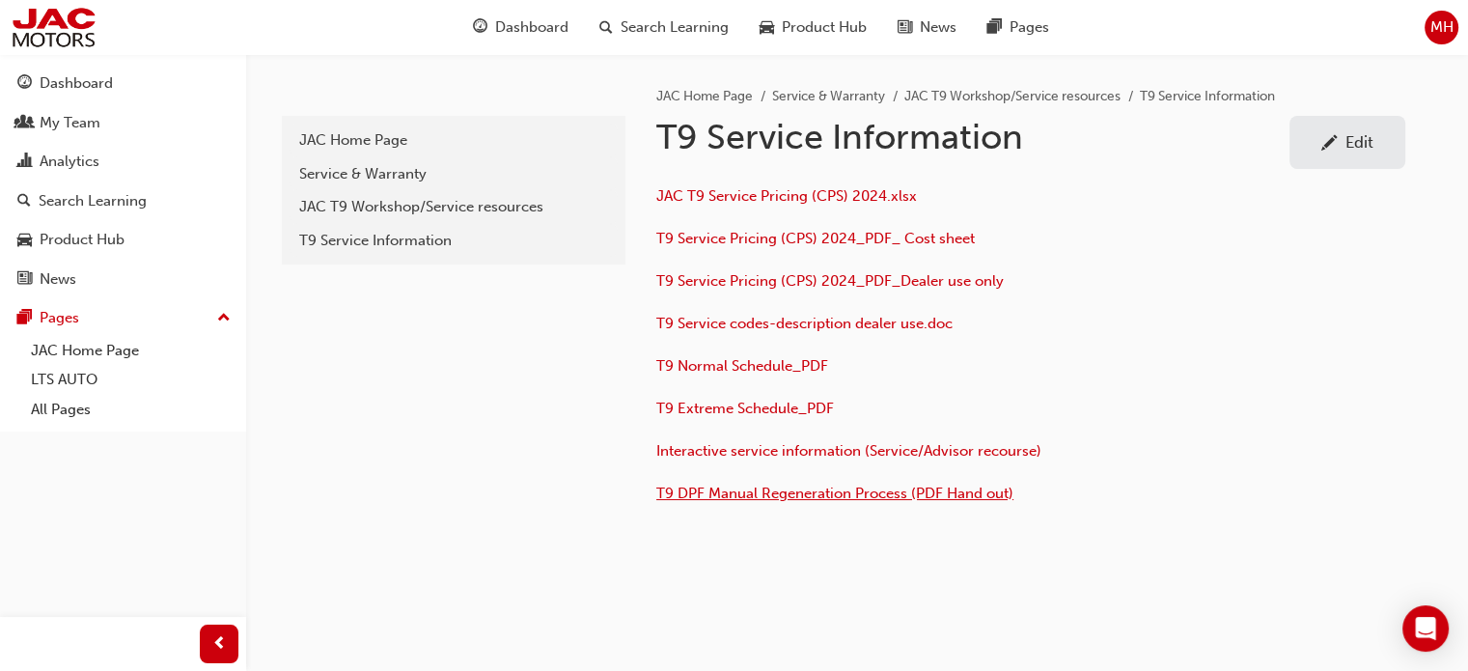
click at [866, 487] on span "T9 DPF Manual Regeneration Process (PDF Hand out)" at bounding box center [834, 492] width 357 height 17
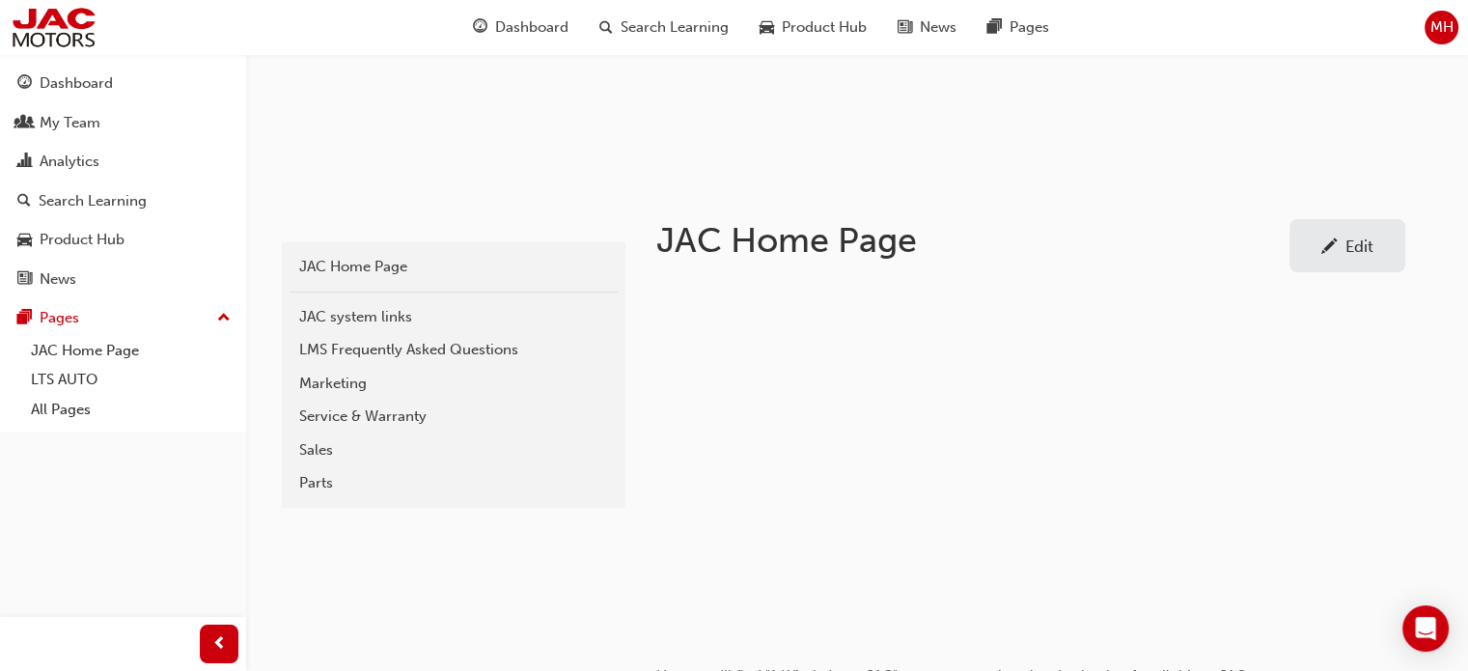
scroll to position [386, 0]
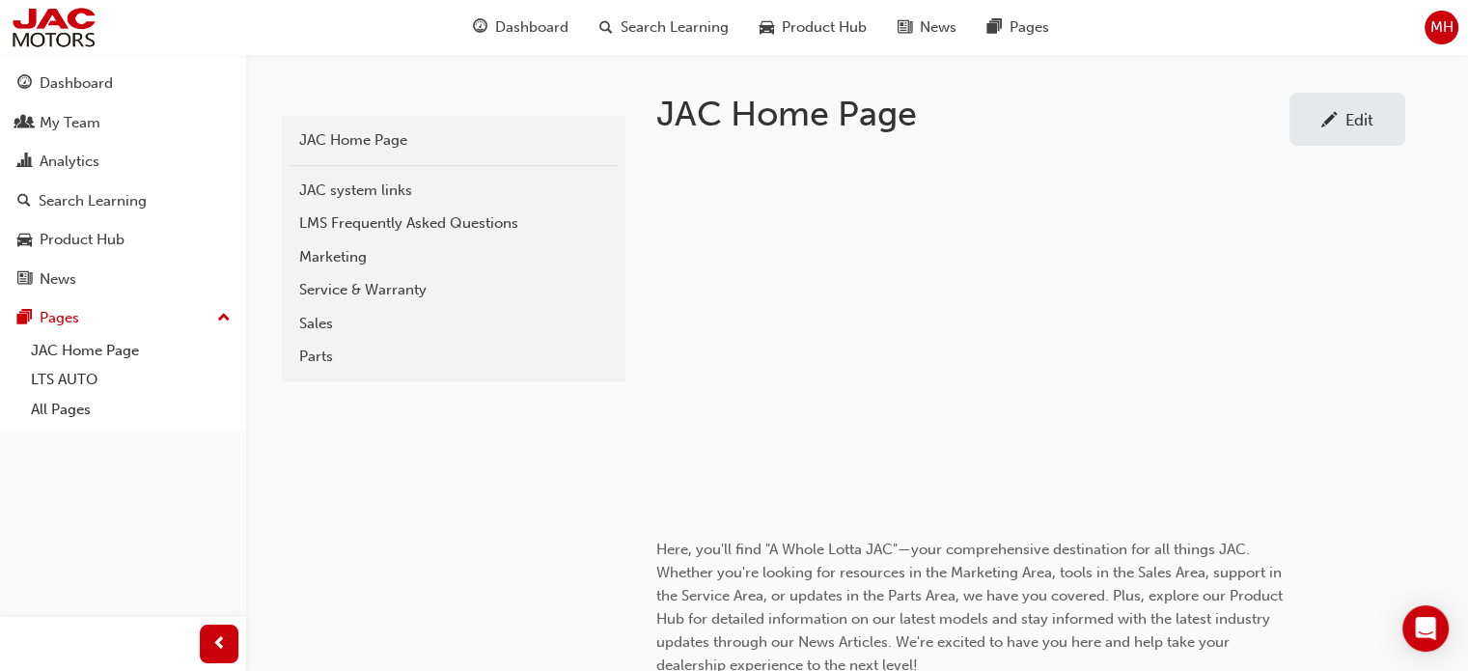
click at [375, 299] on div "Service & Warranty" at bounding box center [453, 290] width 309 height 22
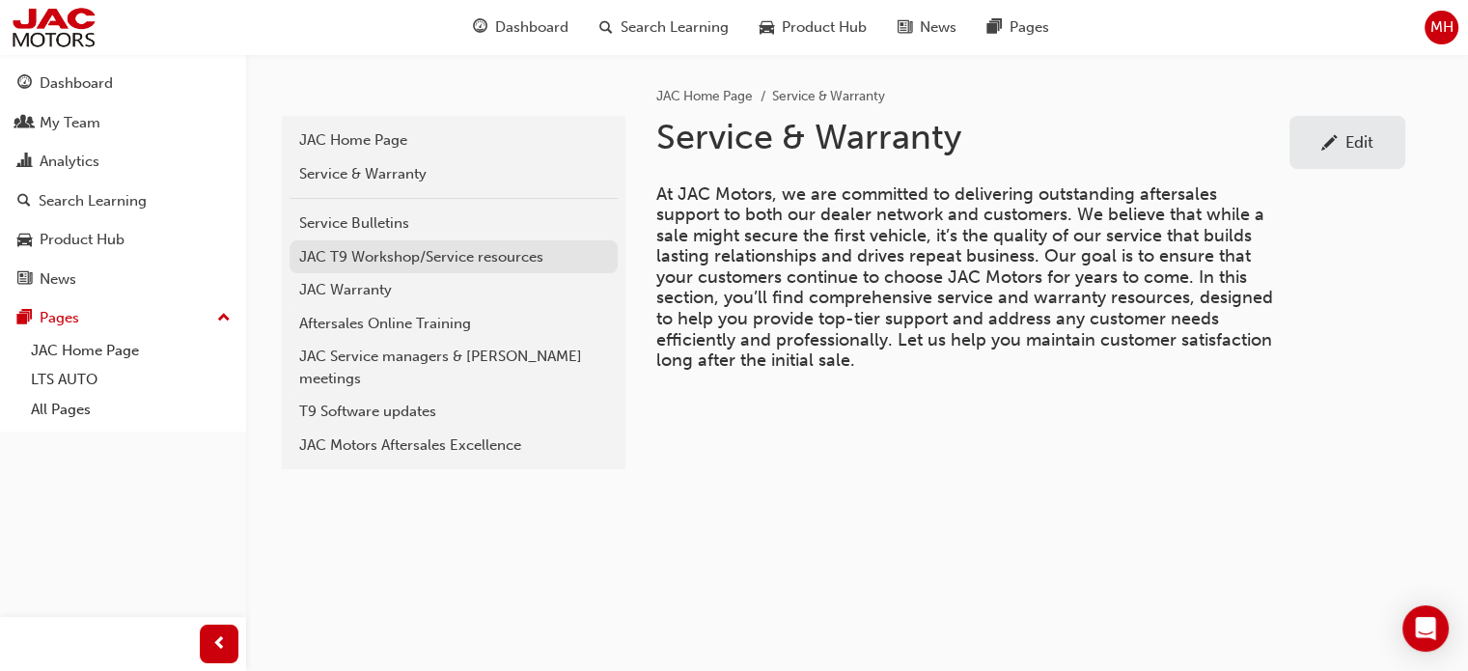
click at [398, 256] on div "JAC T9 Workshop/Service resources" at bounding box center [453, 257] width 309 height 22
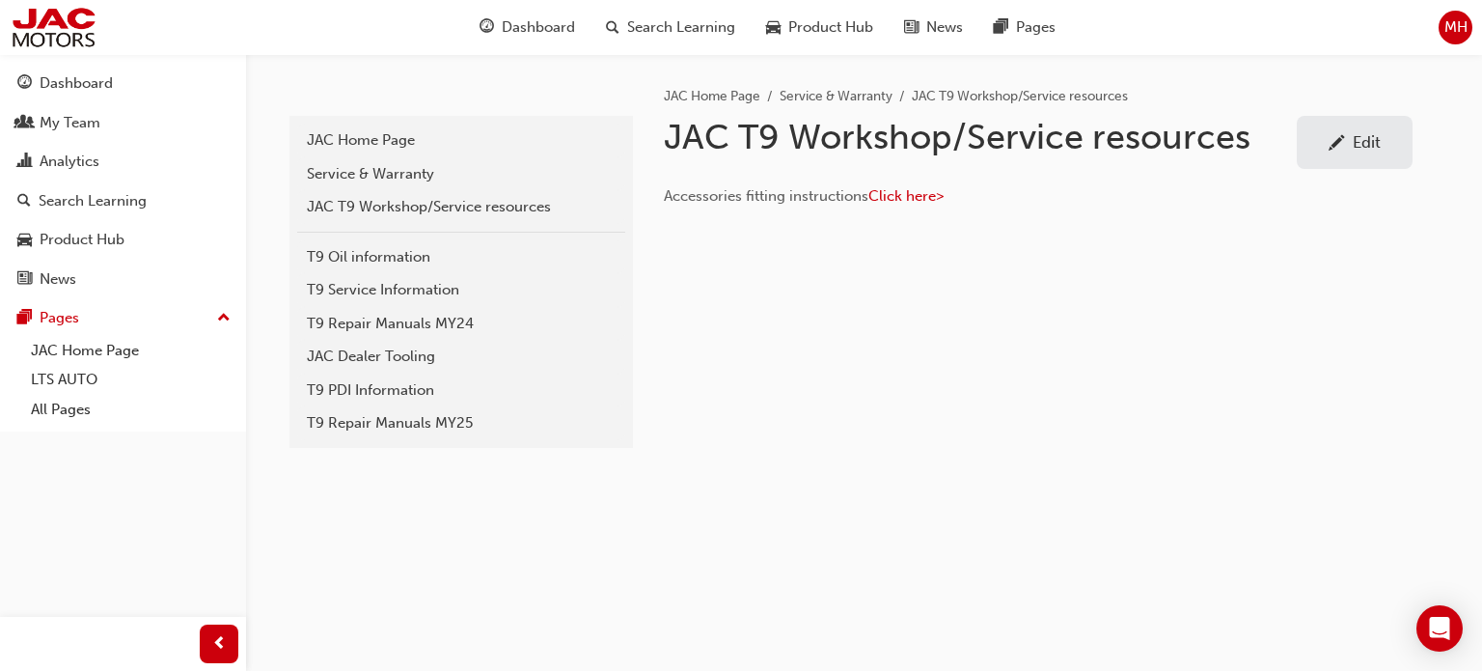
click at [412, 288] on div "T9 Service Information" at bounding box center [461, 290] width 309 height 22
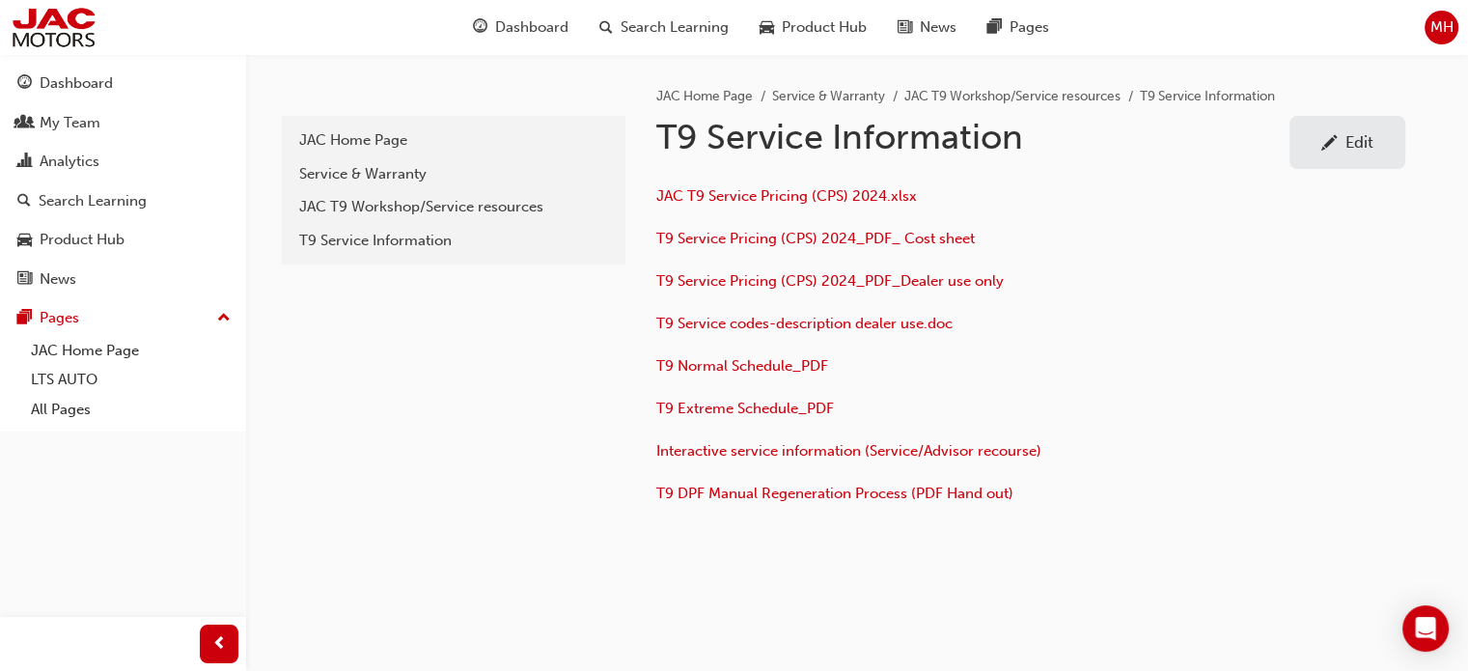
click at [1329, 140] on span "pencil-icon" at bounding box center [1329, 144] width 16 height 19
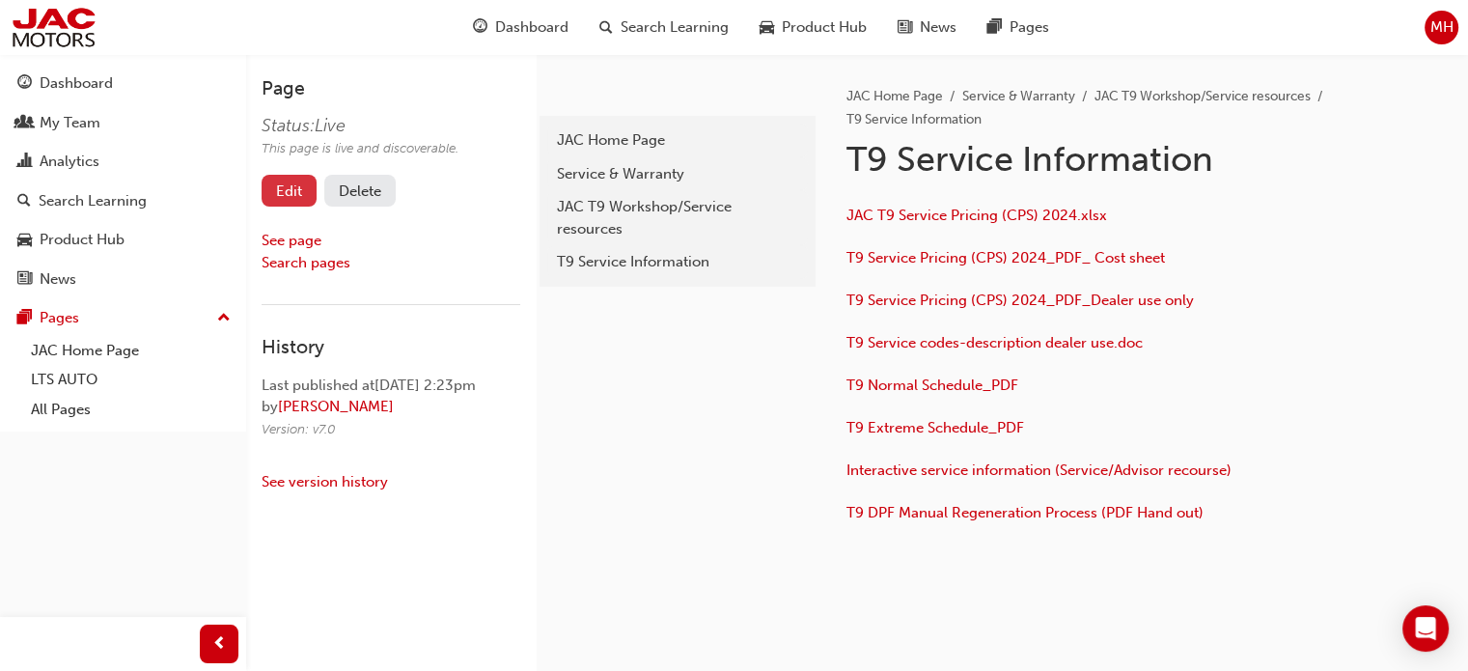
click at [280, 175] on link "Edit" at bounding box center [289, 191] width 55 height 32
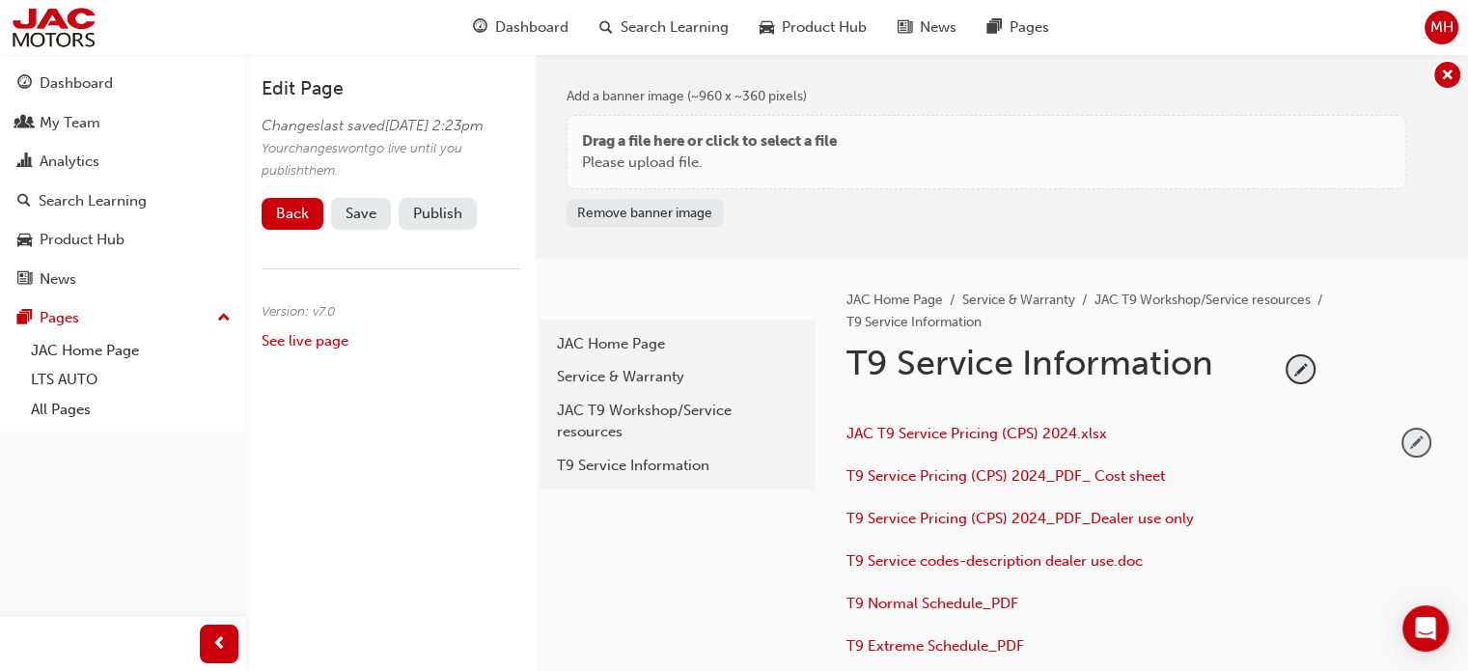
click at [1410, 433] on span "pencil-icon" at bounding box center [1416, 442] width 26 height 26
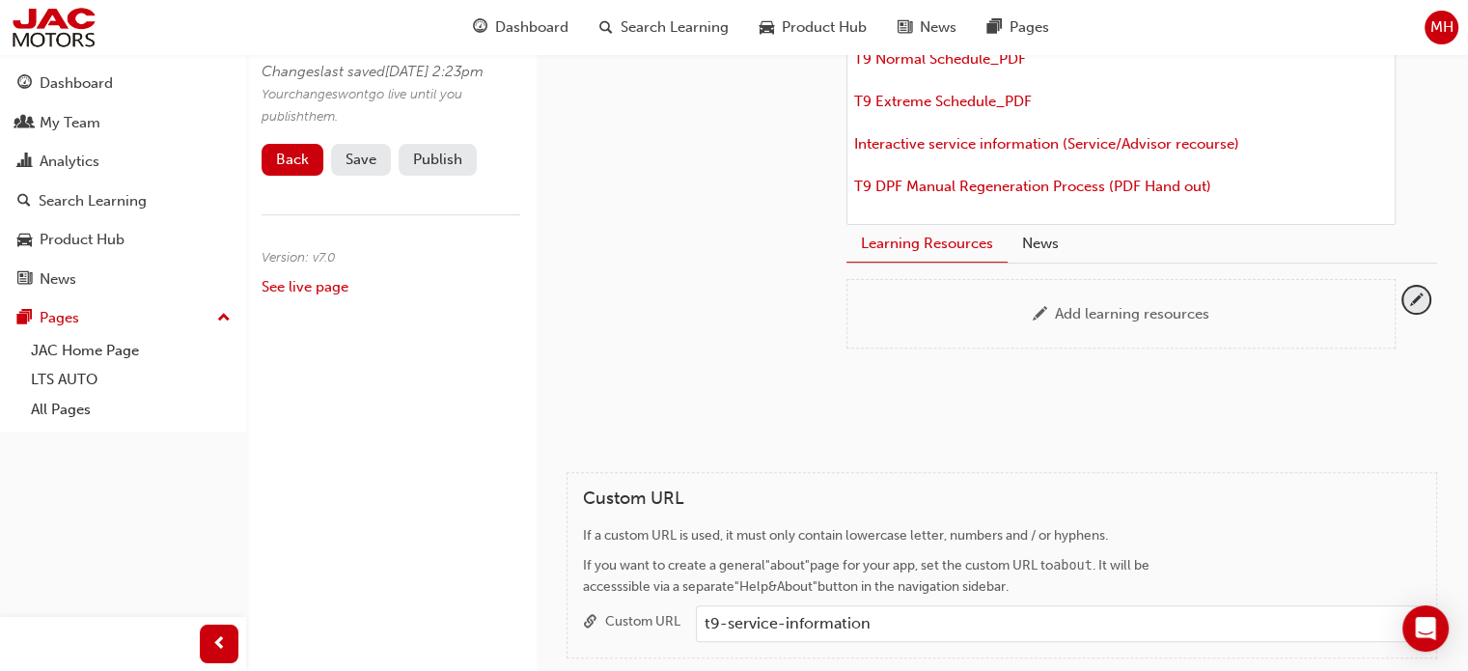
scroll to position [483, 0]
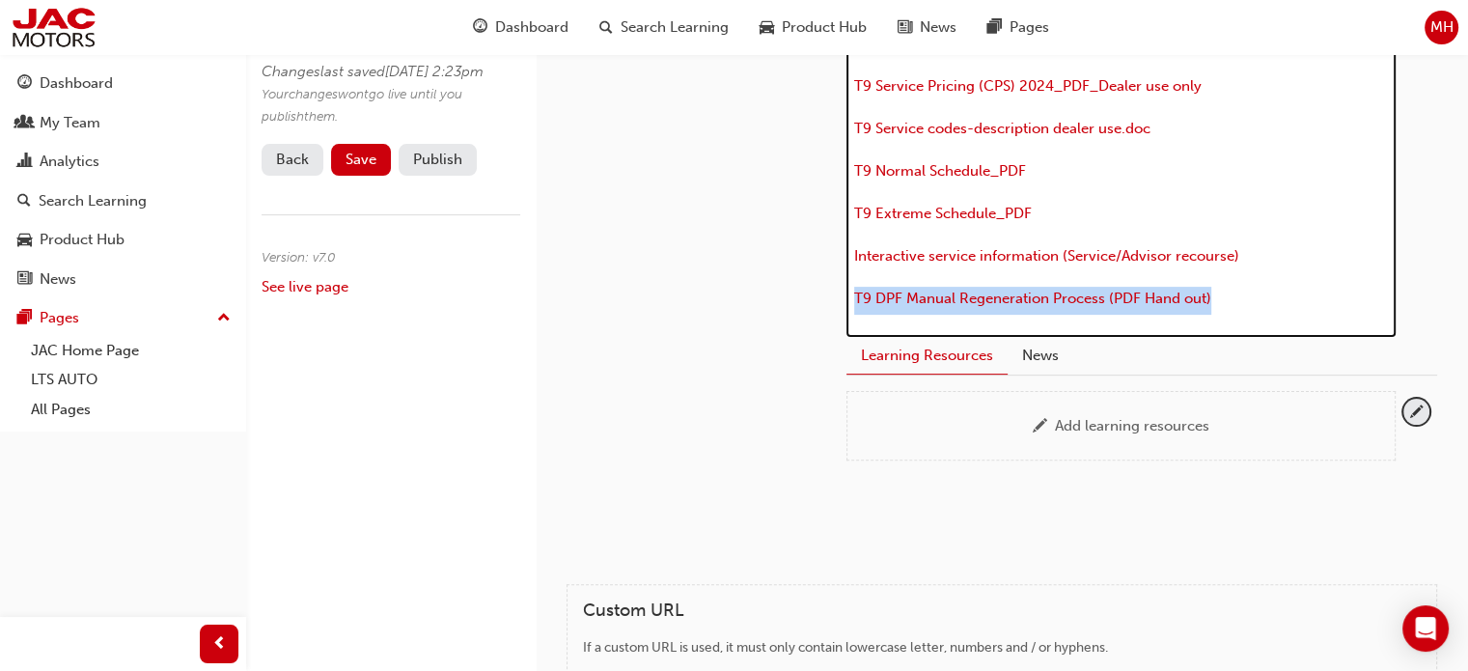
drag, startPoint x: 1089, startPoint y: 294, endPoint x: 826, endPoint y: 301, distance: 262.6
click at [826, 301] on div "JAC Home Page Service & Warranty JAC T9 Workshop/Service resources T9 Service I…" at bounding box center [1142, 117] width 652 height 685
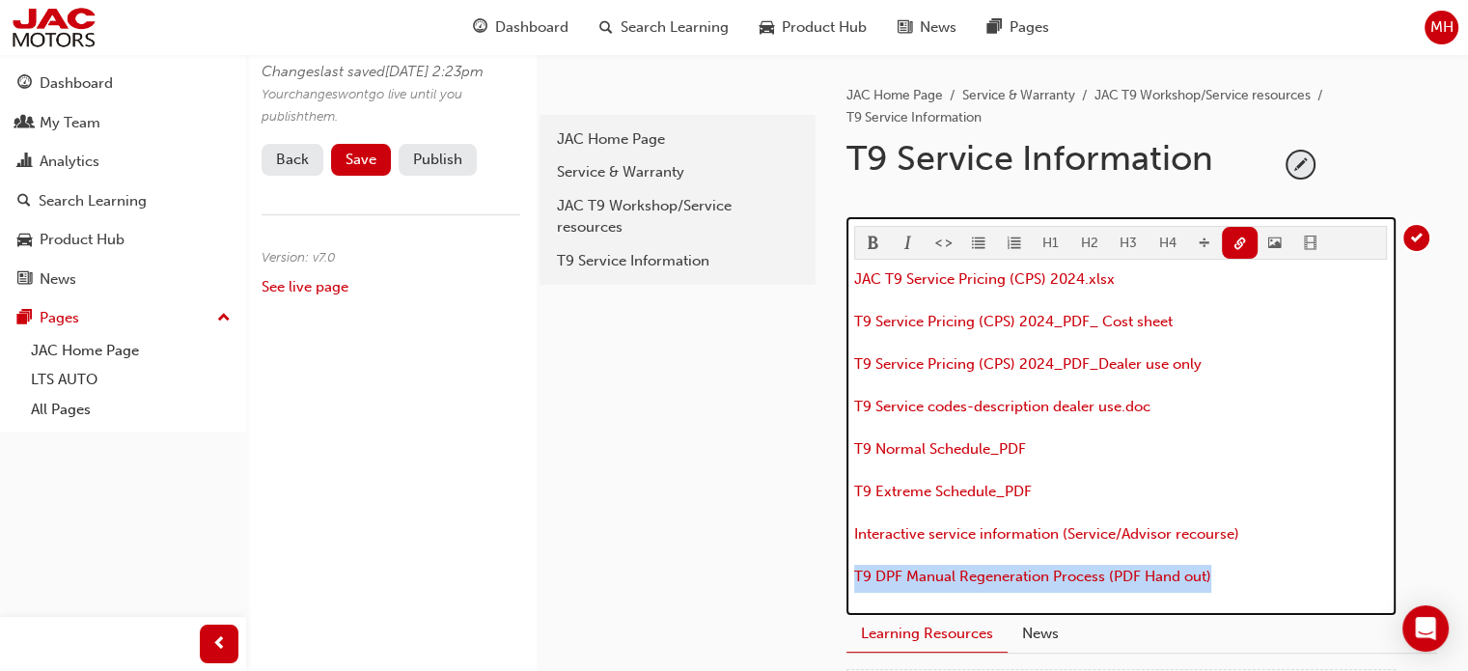
scroll to position [97, 0]
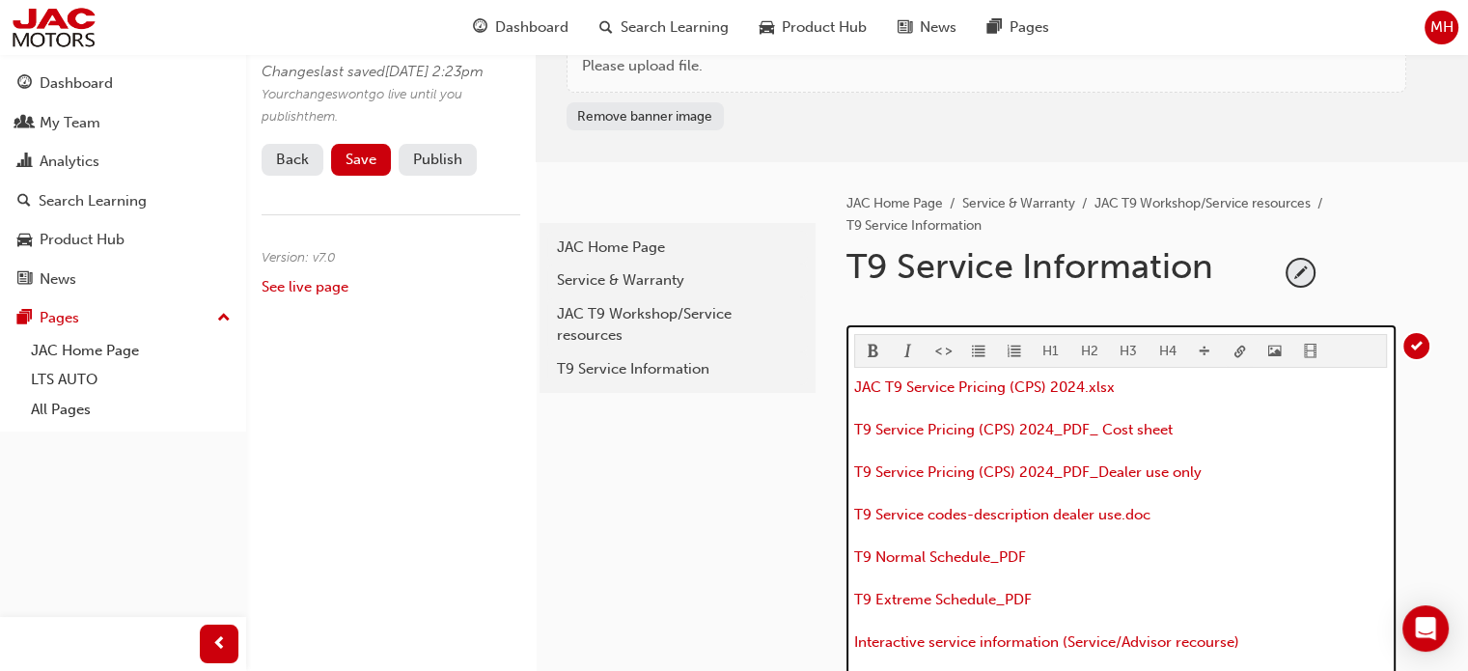
click at [1238, 345] on span "link-icon" at bounding box center [1240, 353] width 14 height 16
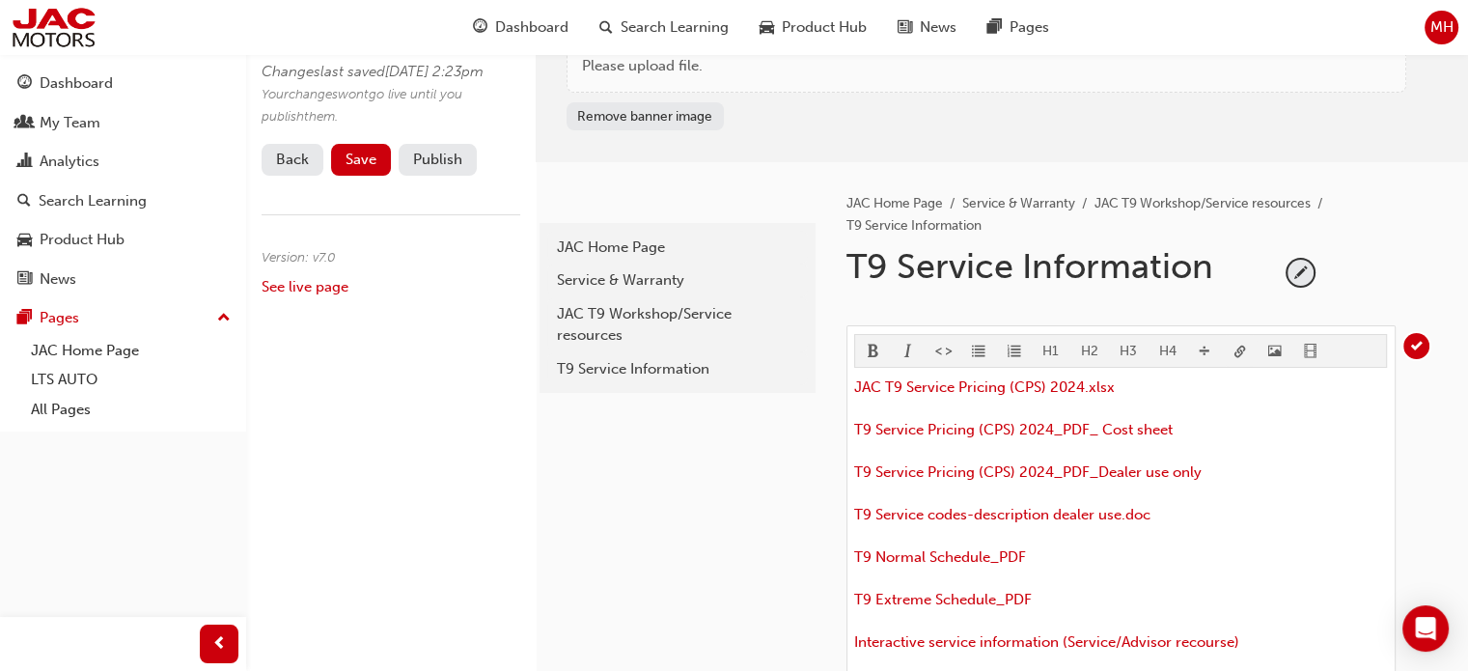
click at [1237, 340] on body "Your version of Internet Explorer is outdated and not supported. Please upgrade…" at bounding box center [734, 238] width 1468 height 671
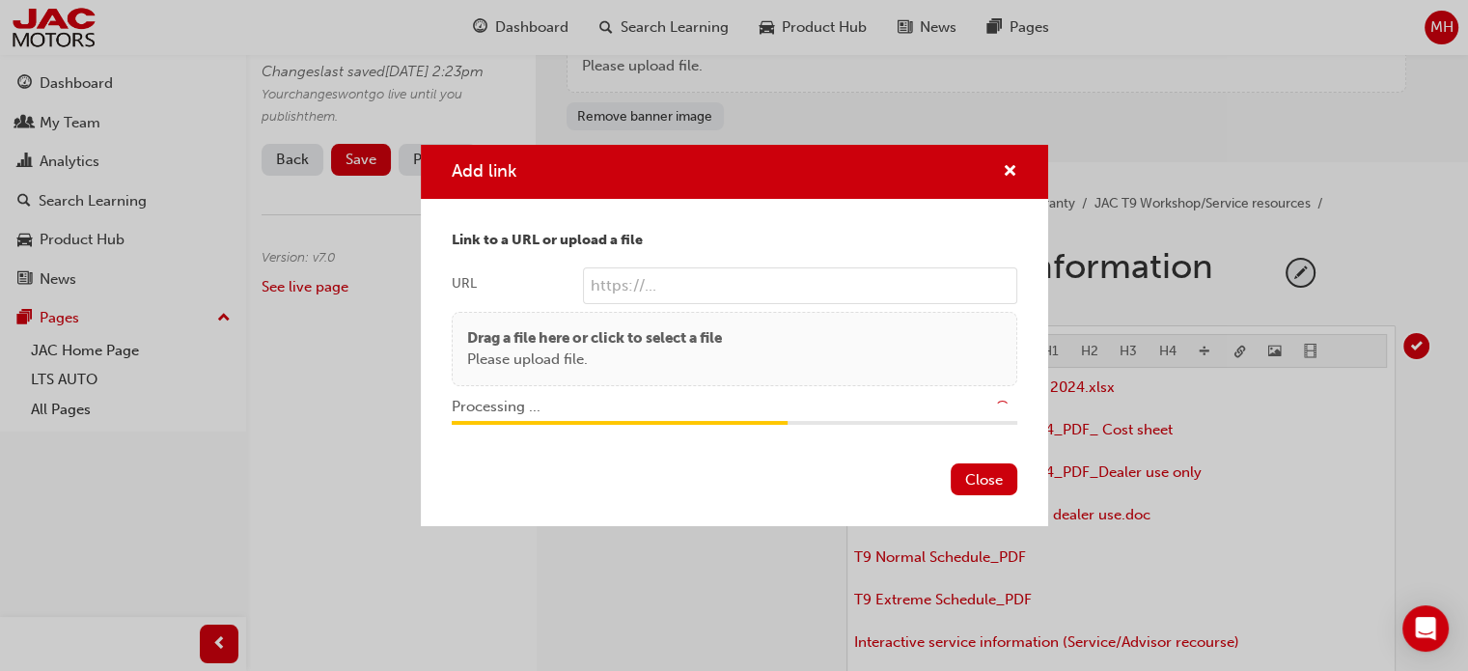
type input "/upload/7a47b72f-76d3-4c38-95d6-3171b6e8e37b.pdf"
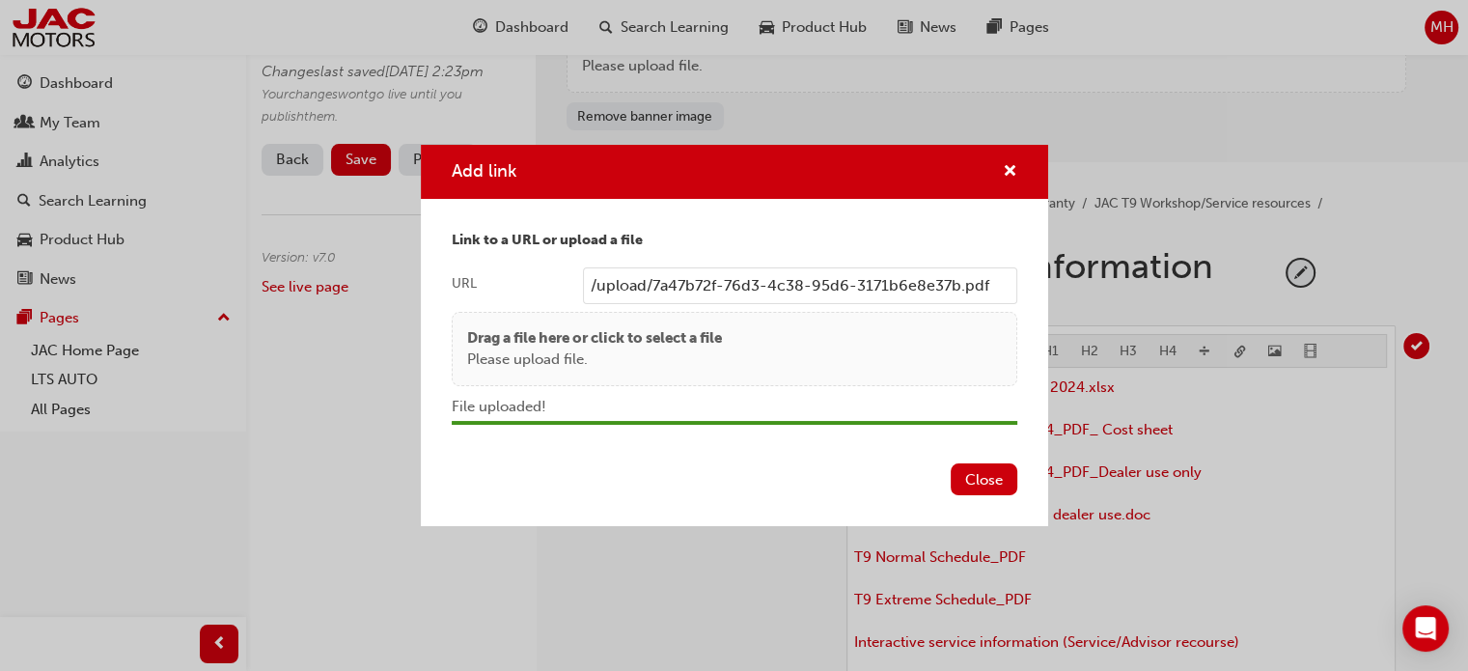
drag, startPoint x: 991, startPoint y: 476, endPoint x: 976, endPoint y: 478, distance: 15.6
click at [991, 476] on button "Close" at bounding box center [984, 479] width 67 height 32
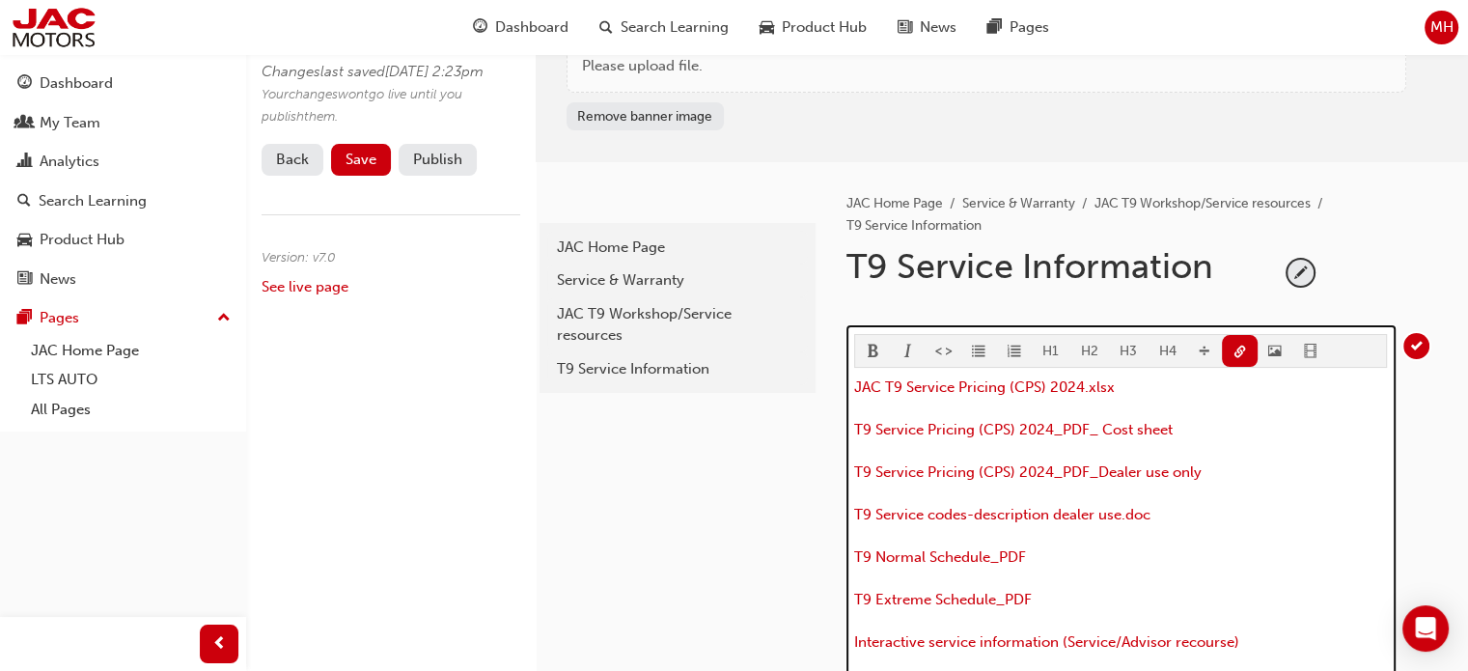
scroll to position [438, 0]
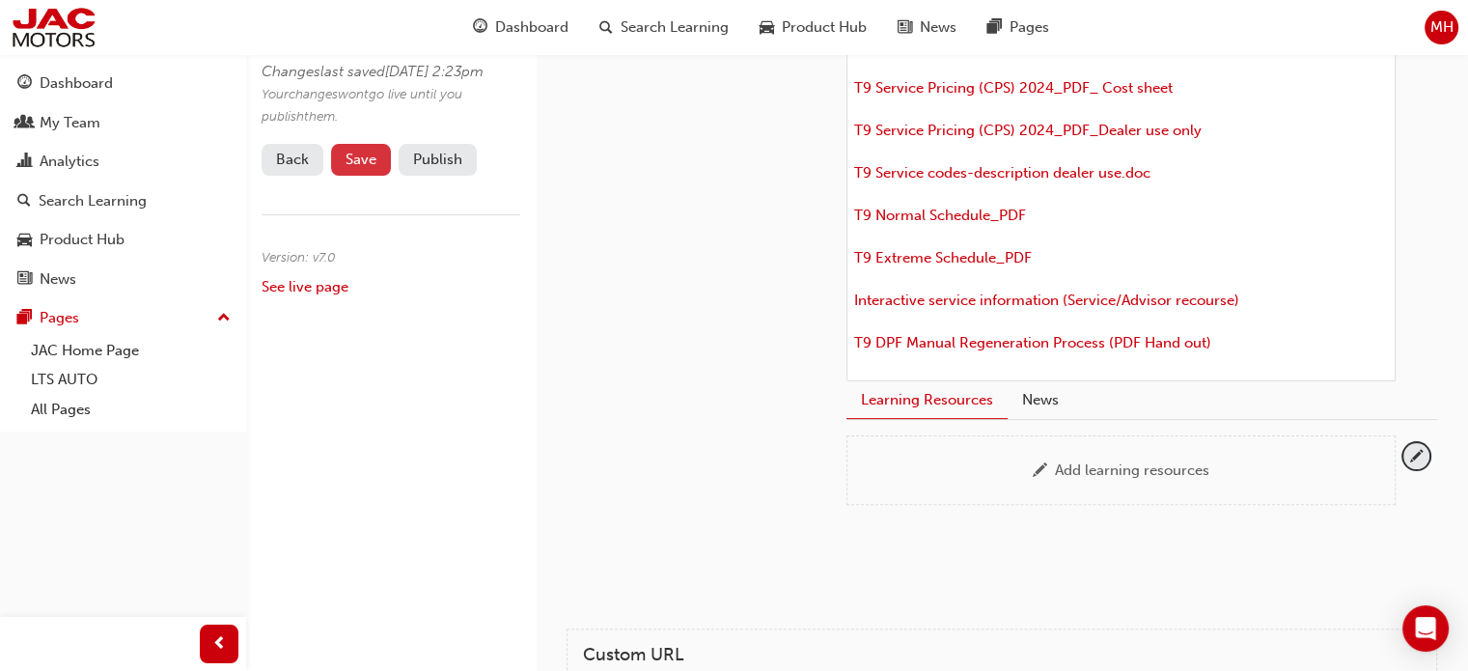
click at [352, 168] on span "Save" at bounding box center [361, 159] width 31 height 17
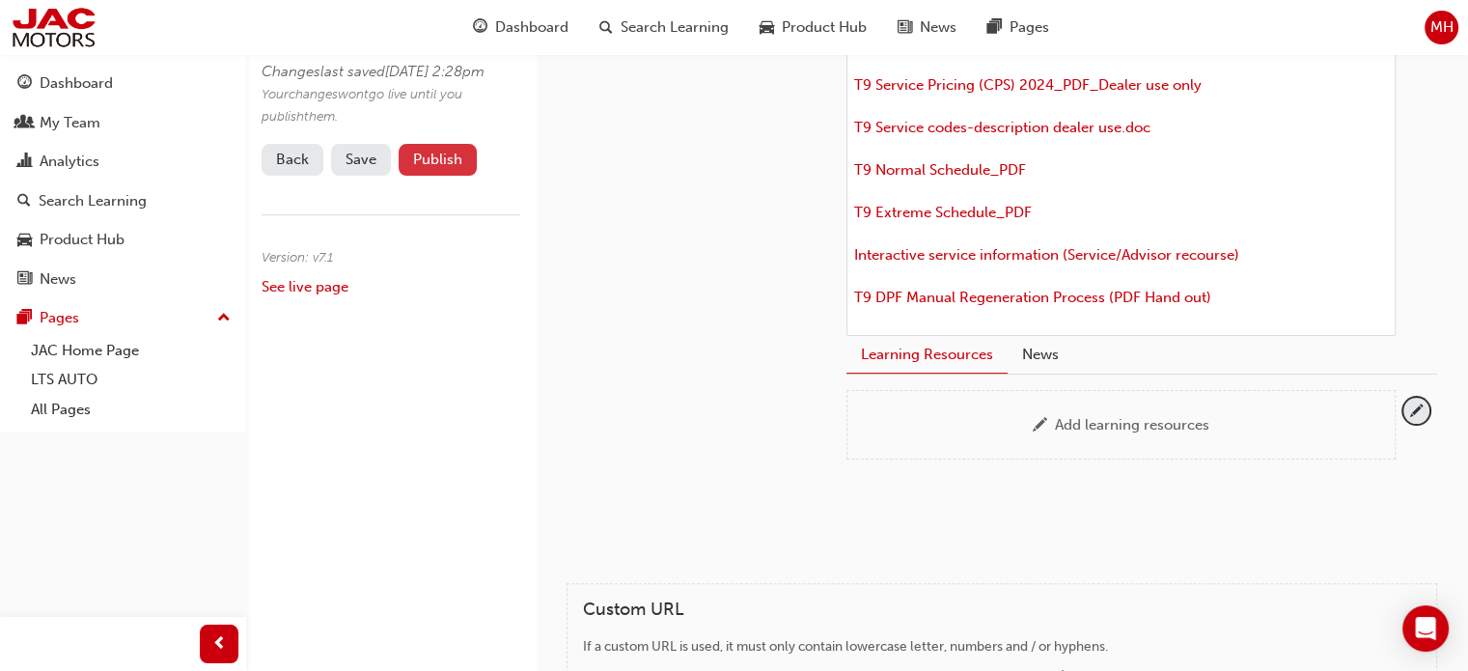
click at [459, 175] on button "Publish" at bounding box center [438, 160] width 78 height 32
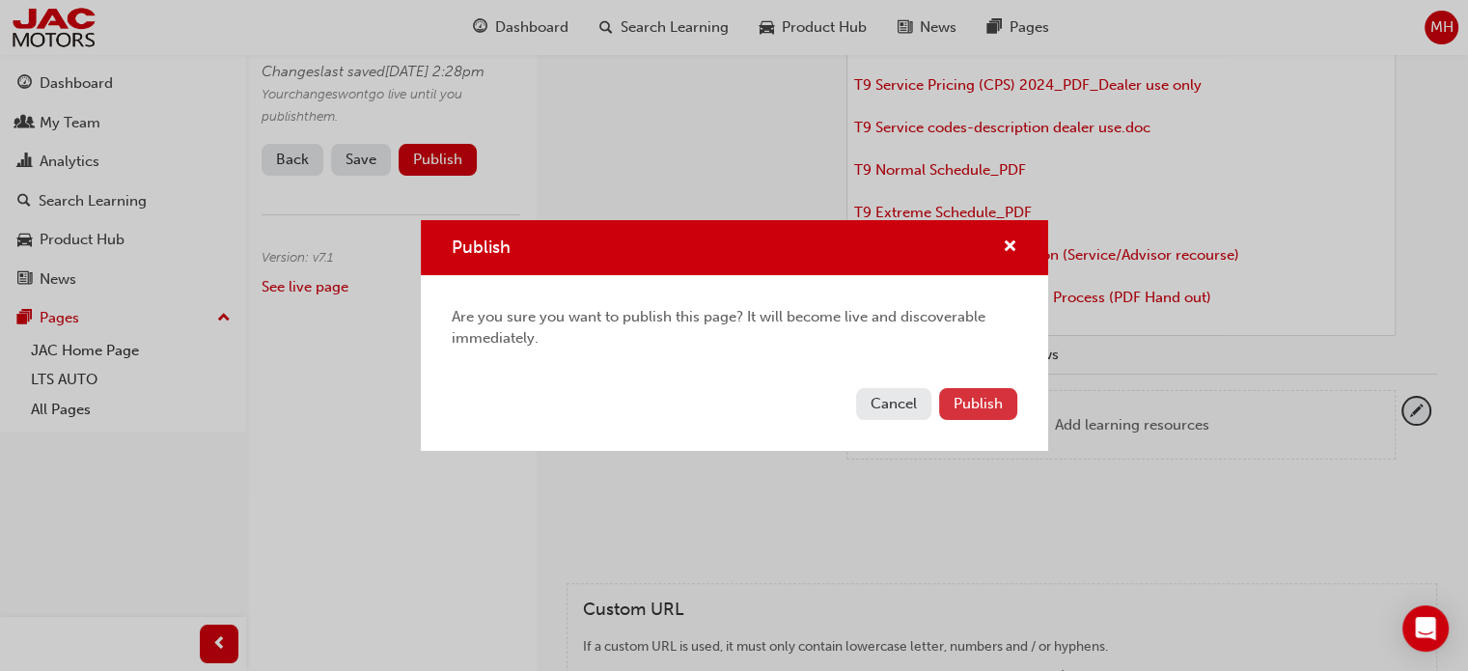
click at [982, 408] on span "Publish" at bounding box center [978, 403] width 49 height 17
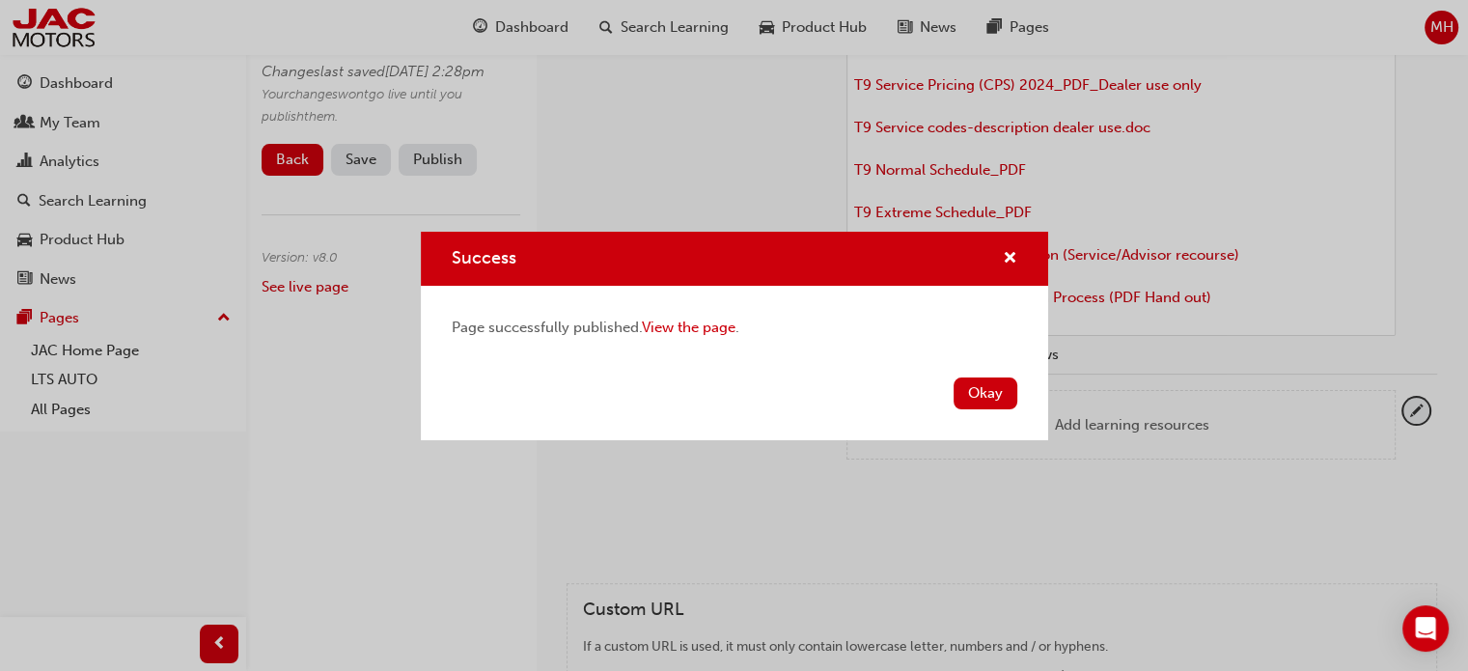
drag, startPoint x: 980, startPoint y: 395, endPoint x: 881, endPoint y: 395, distance: 98.4
click at [980, 395] on button "Okay" at bounding box center [986, 393] width 64 height 32
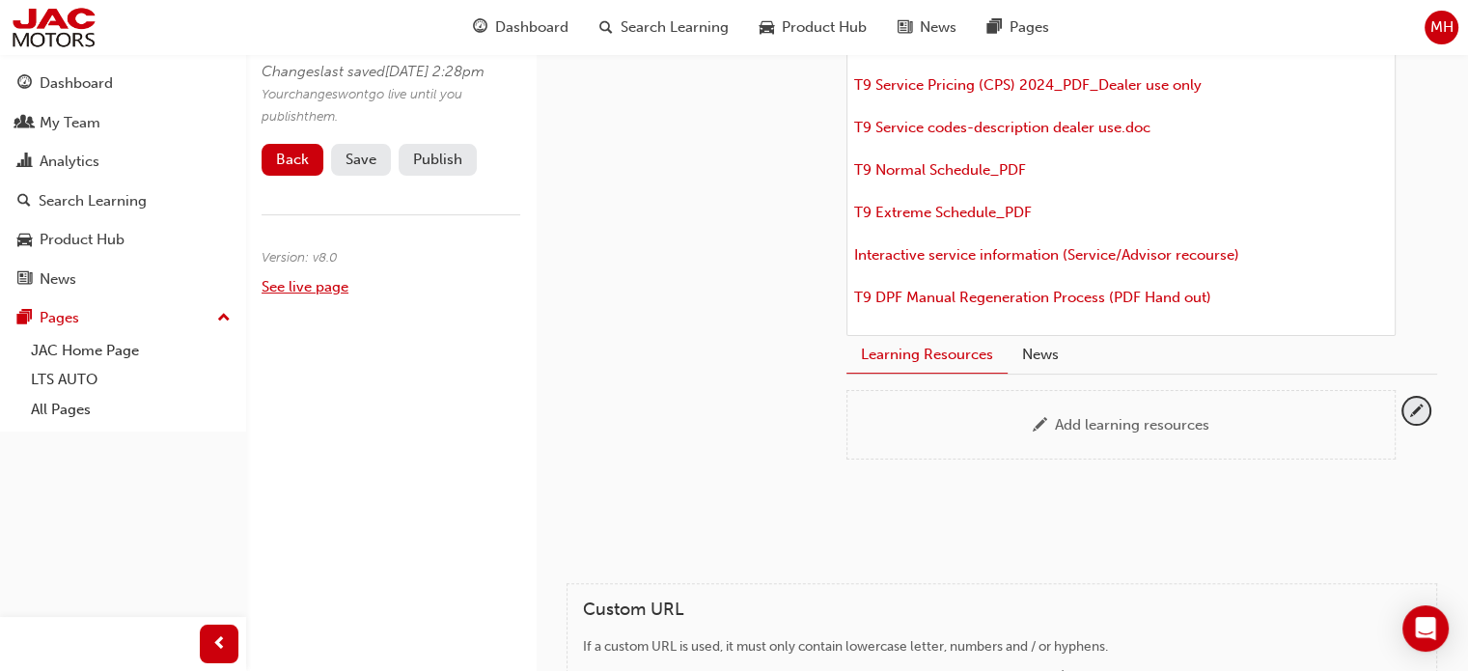
click at [307, 295] on link "See live page" at bounding box center [305, 286] width 87 height 17
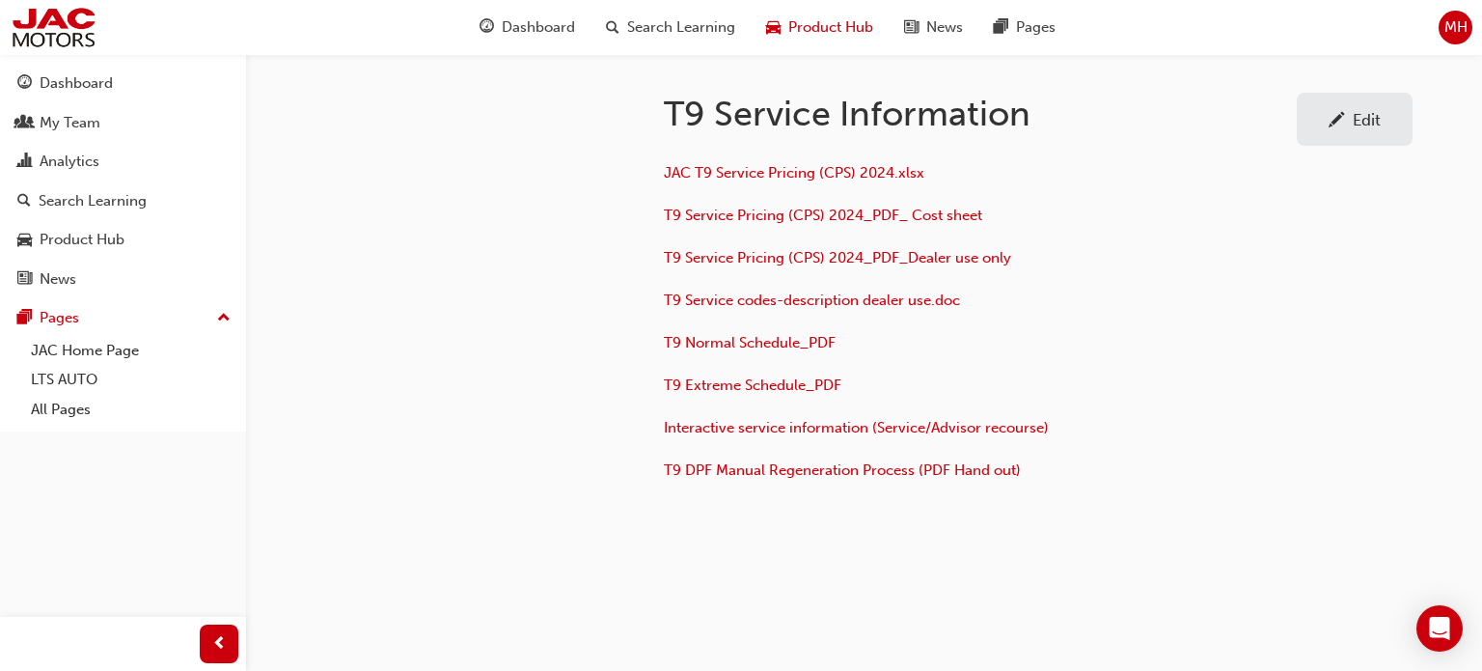
click at [799, 27] on span "Product Hub" at bounding box center [830, 27] width 85 height 22
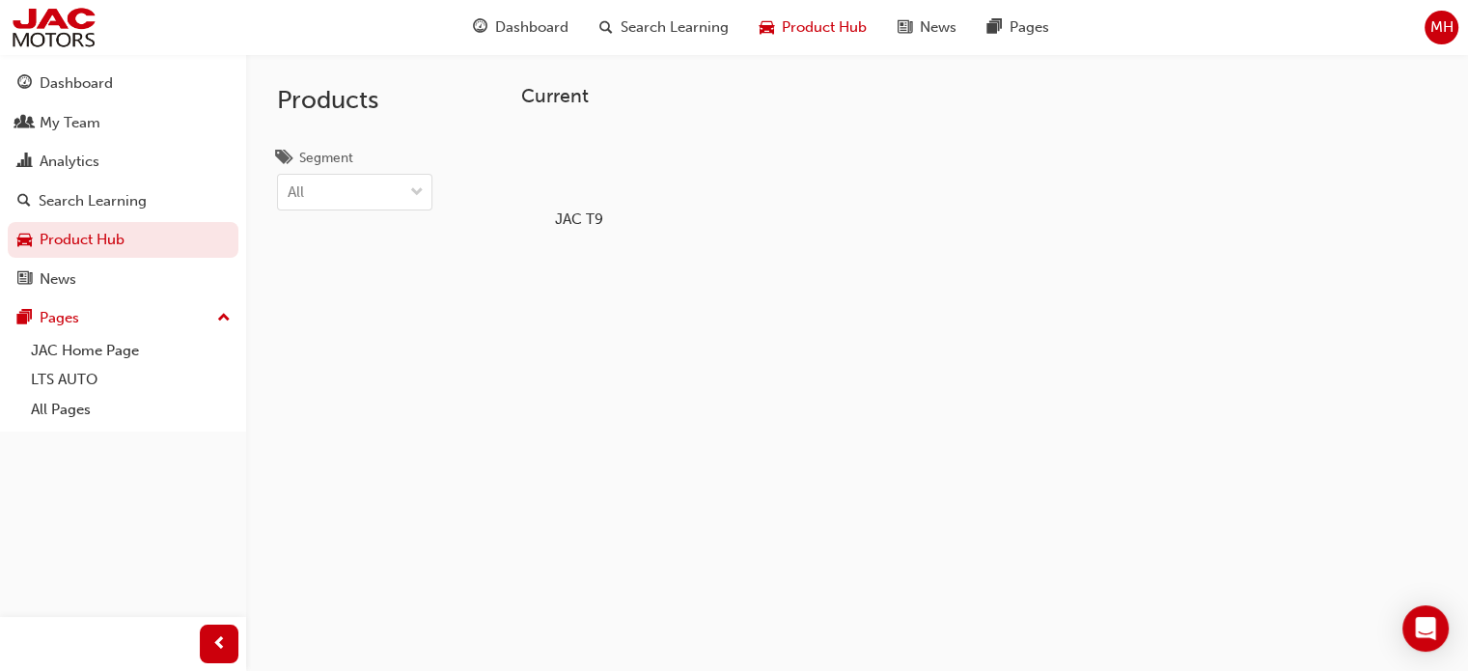
click at [1440, 34] on span "MH" at bounding box center [1441, 27] width 23 height 22
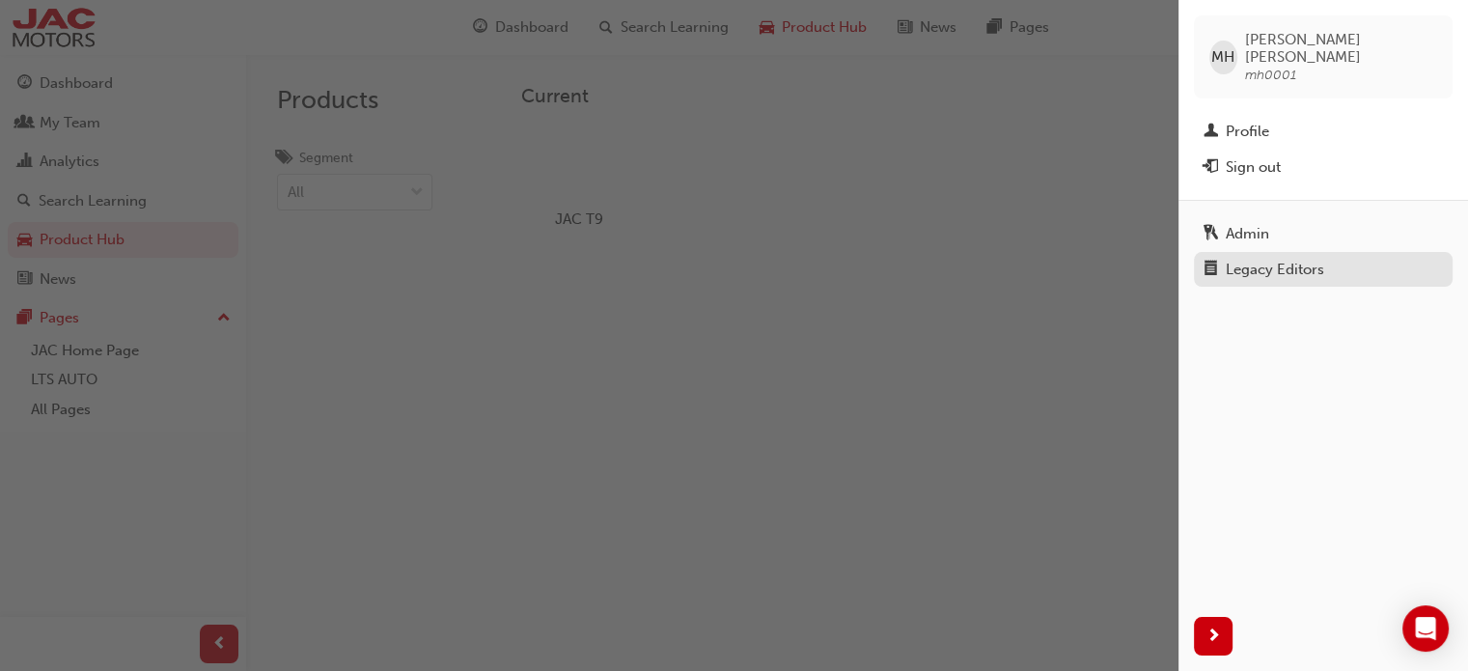
click at [1250, 259] on div "Legacy Editors" at bounding box center [1275, 270] width 98 height 22
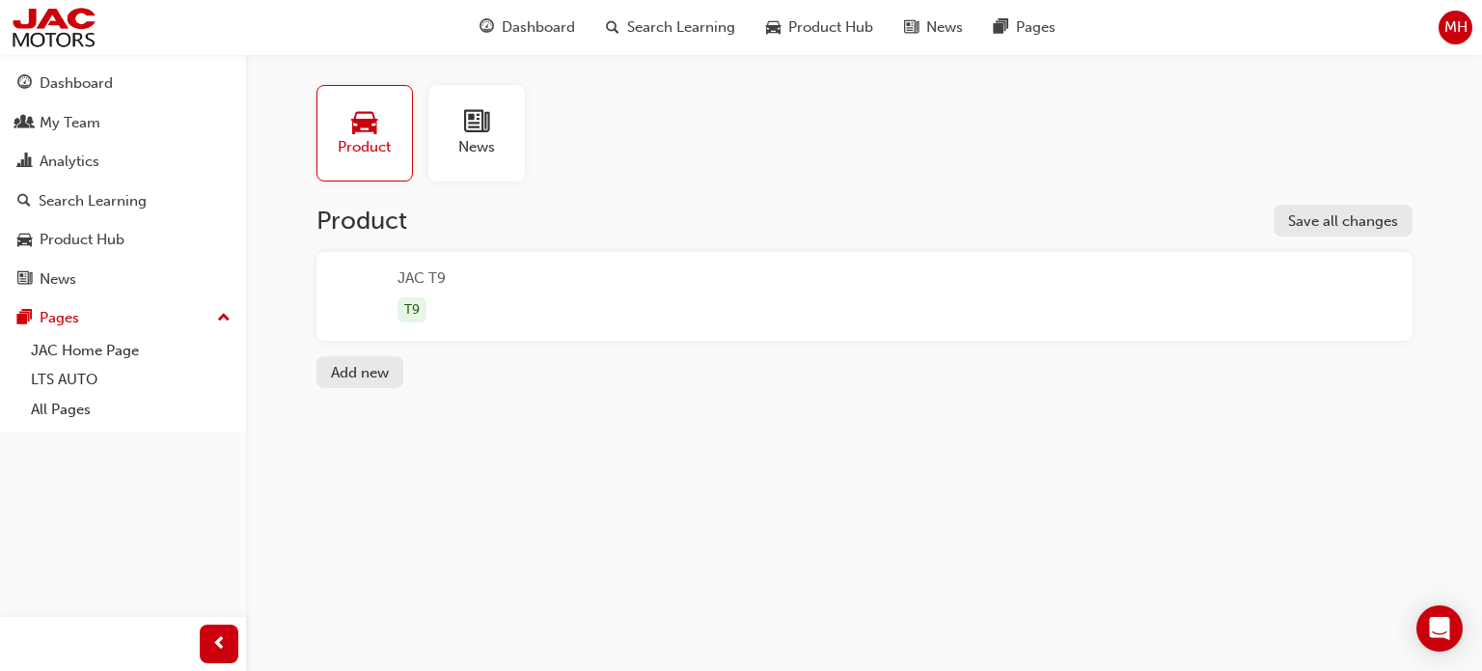
click at [467, 308] on div "JAC T9 T9" at bounding box center [865, 296] width 1096 height 89
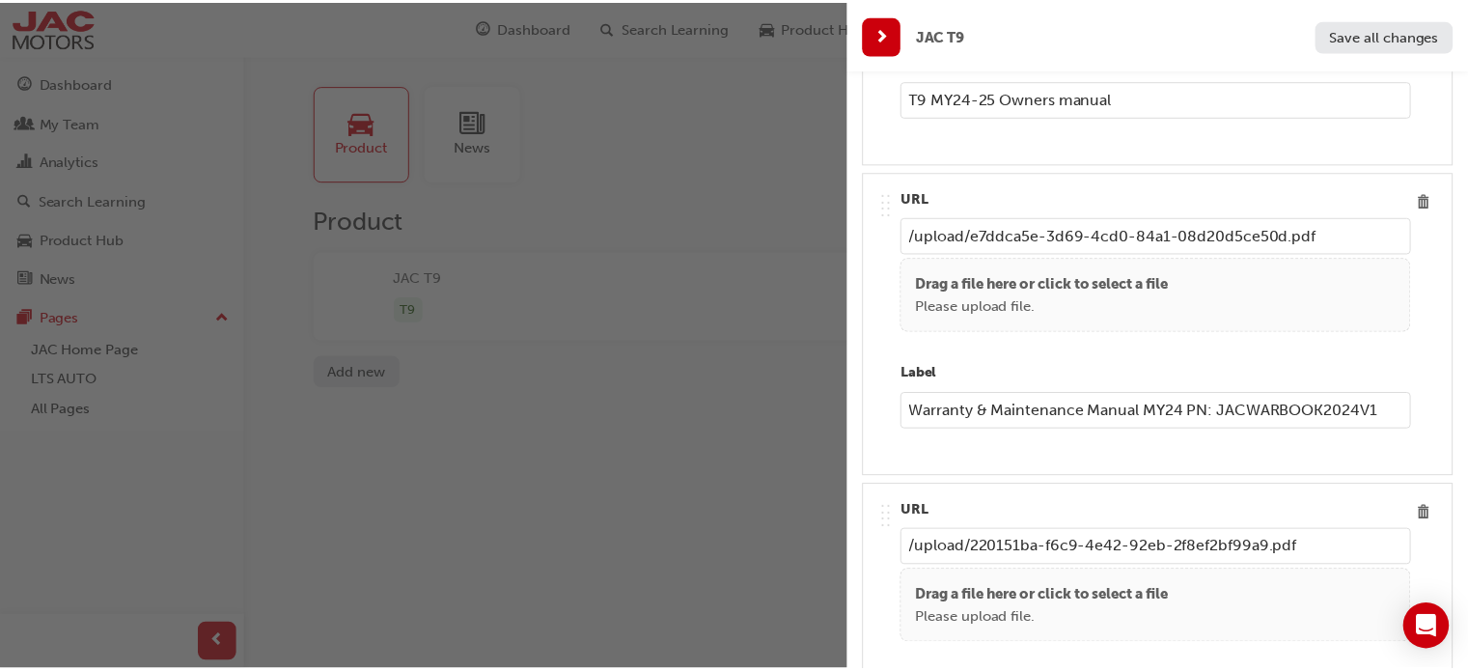
scroll to position [2702, 0]
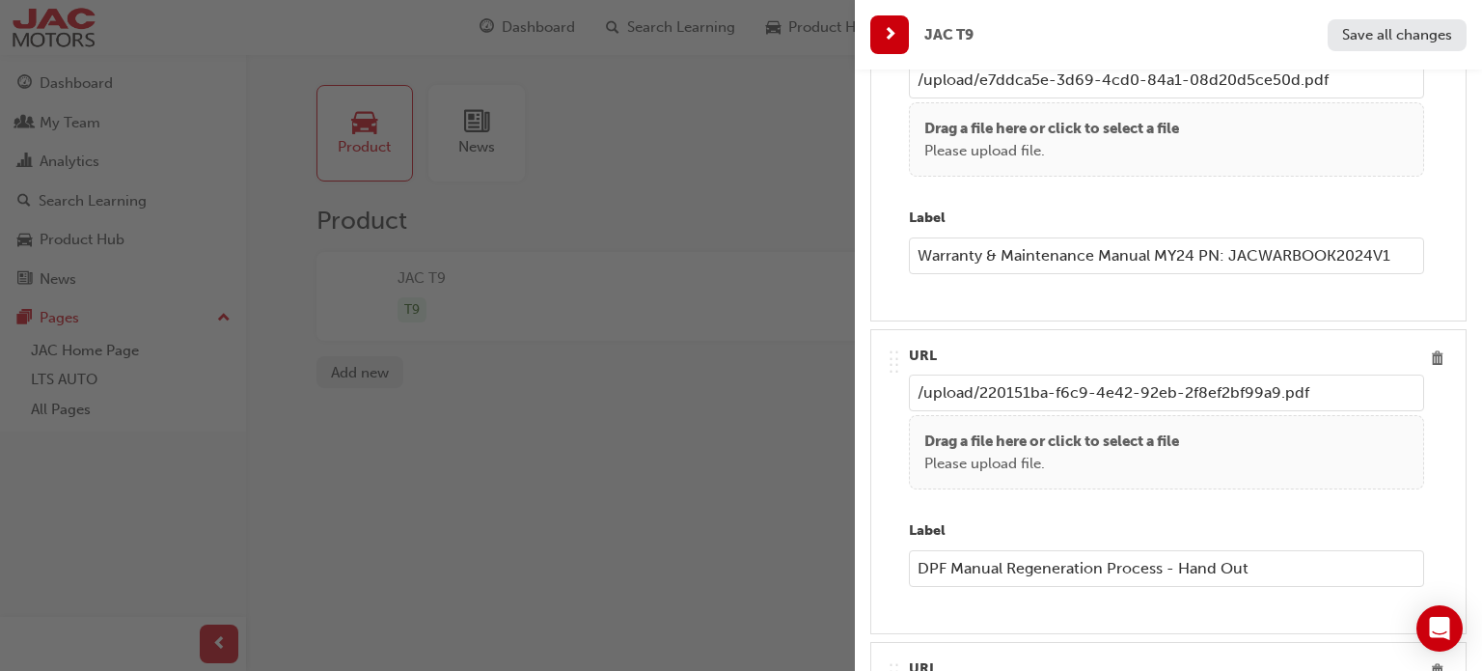
drag, startPoint x: 1154, startPoint y: 391, endPoint x: 627, endPoint y: 393, distance: 526.9
click at [633, 393] on div "JAC T9 Save all changes Name JAC T9 Model Name T9 Series Code JT9MY2420DDCOAPU4…" at bounding box center [741, 335] width 1482 height 671
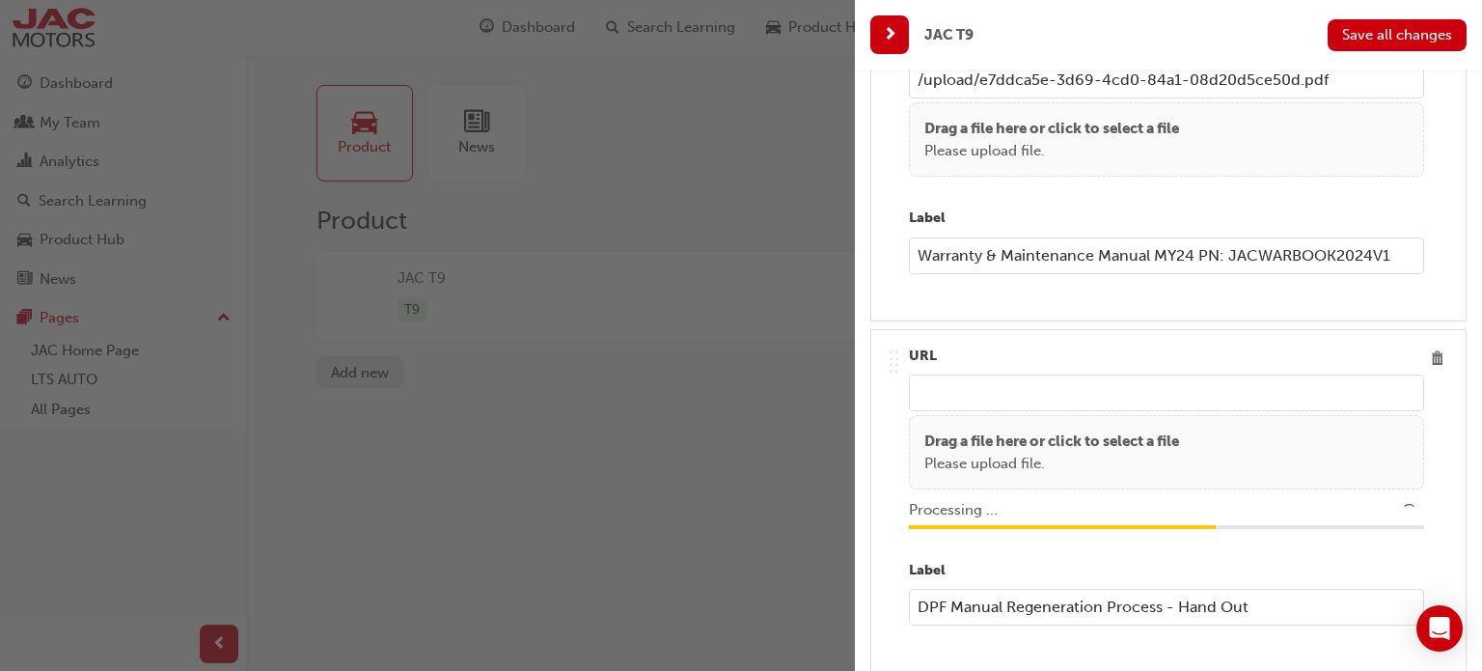
type input "/upload/9a3e4611-b16b-4f2e-a200-15436abc76be.pdf"
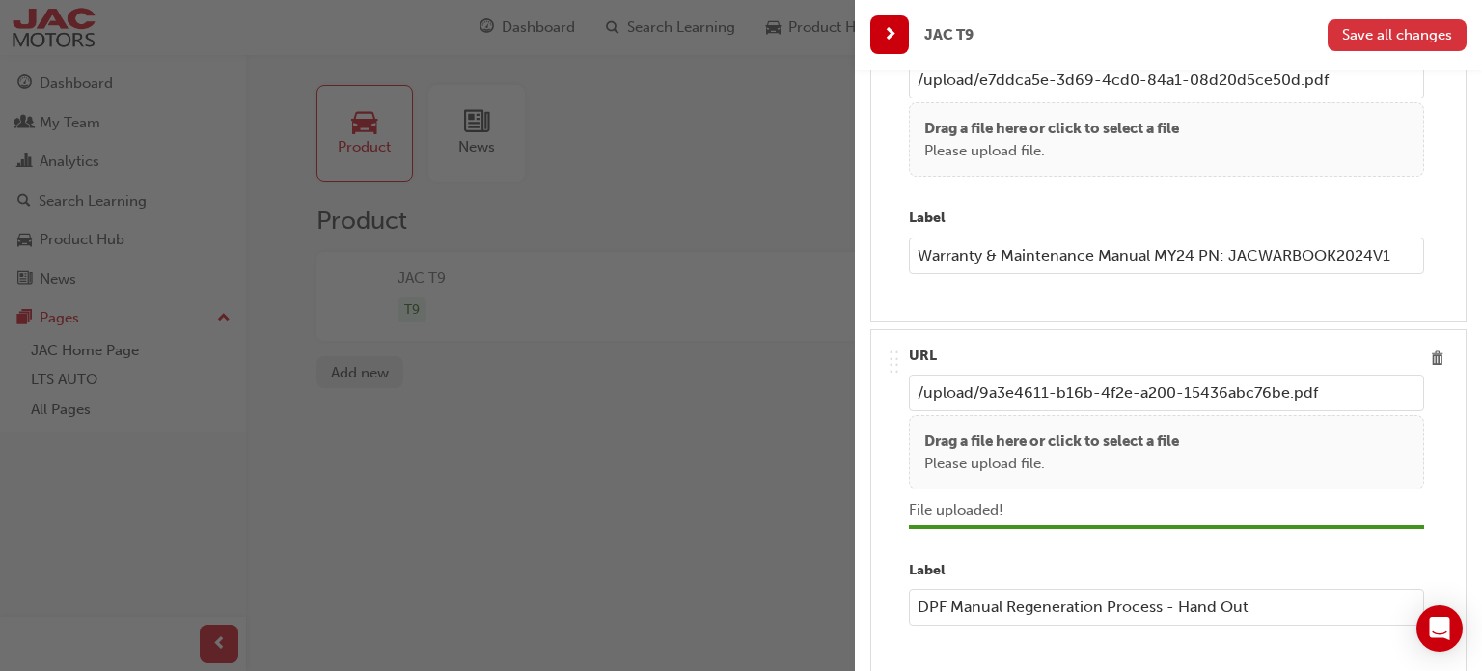
click at [1382, 38] on span "Save all changes" at bounding box center [1397, 34] width 110 height 17
click at [879, 30] on div "button" at bounding box center [890, 34] width 39 height 39
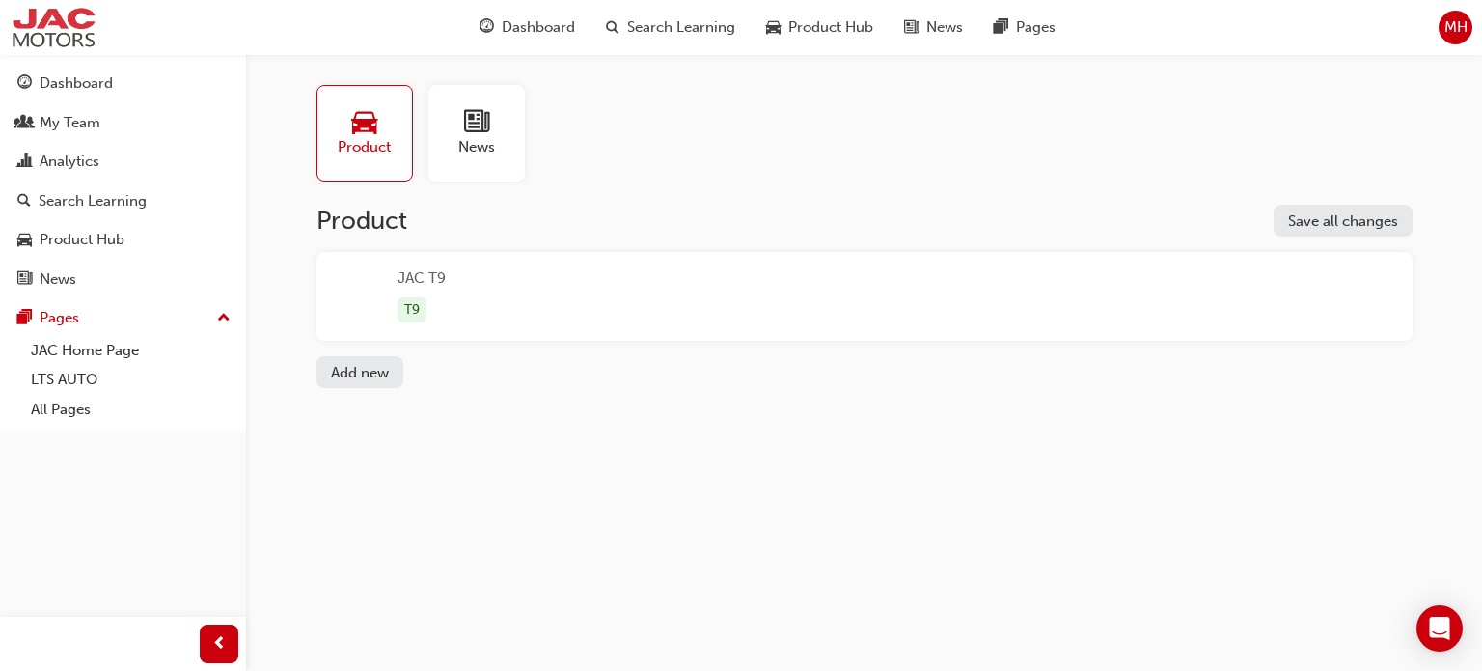
click at [58, 13] on img at bounding box center [54, 27] width 88 height 43
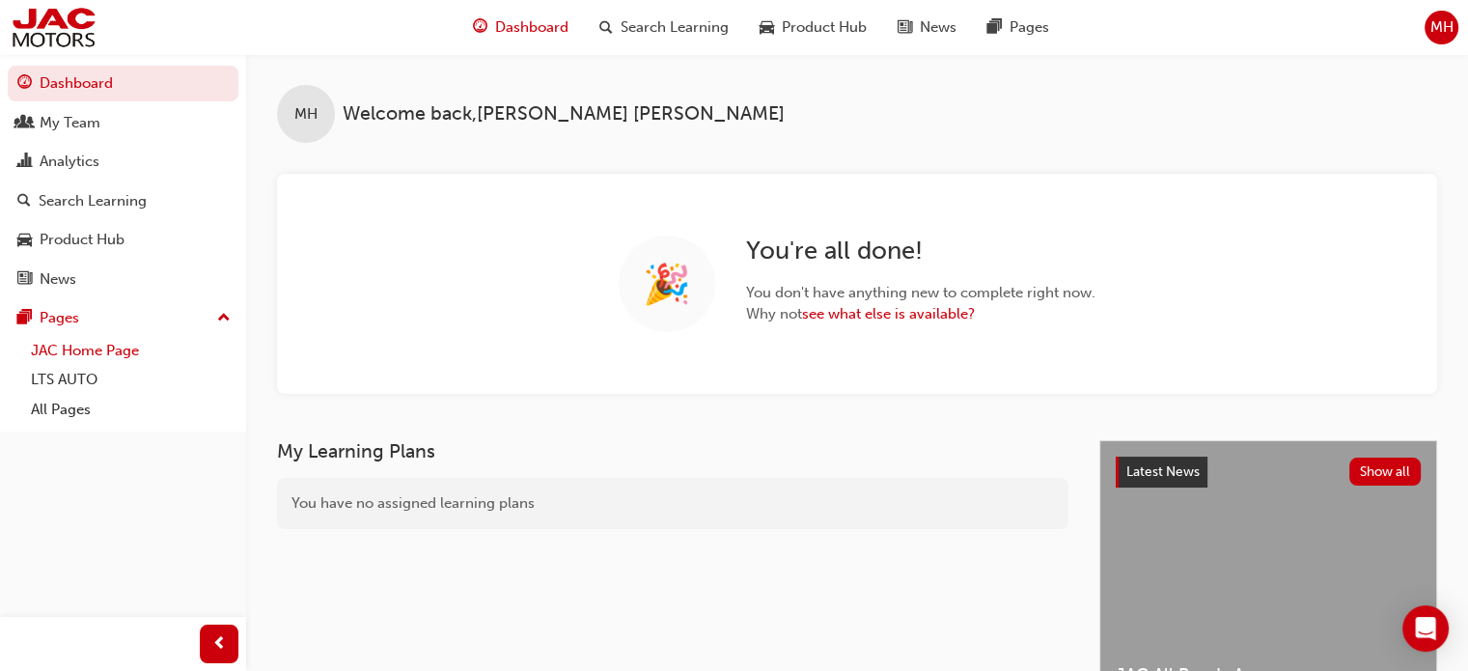
click at [62, 354] on link "JAC Home Page" at bounding box center [130, 351] width 215 height 30
